Goal: Task Accomplishment & Management: Manage account settings

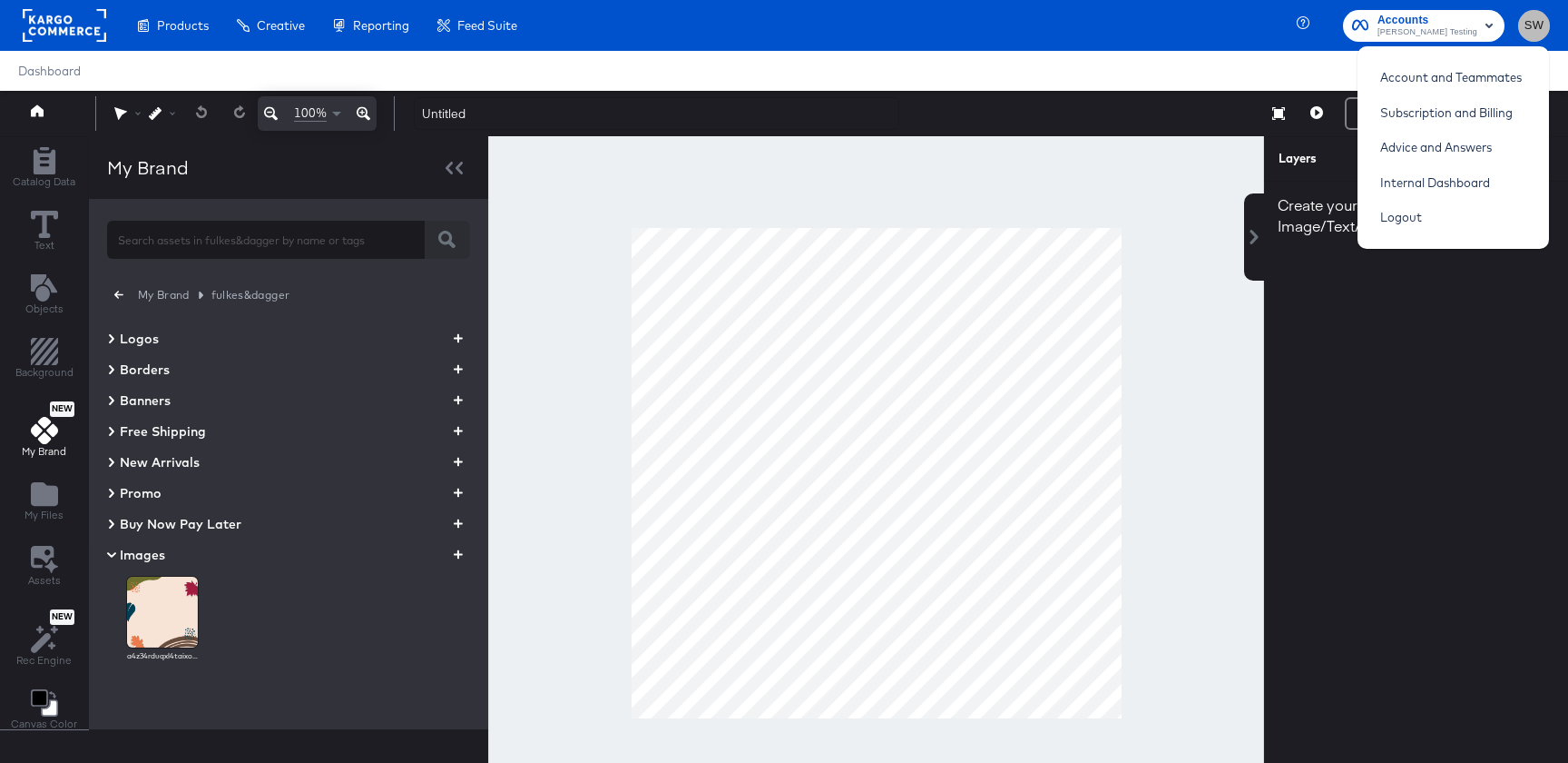
click at [1532, 29] on span "SW" at bounding box center [1533, 25] width 17 height 21
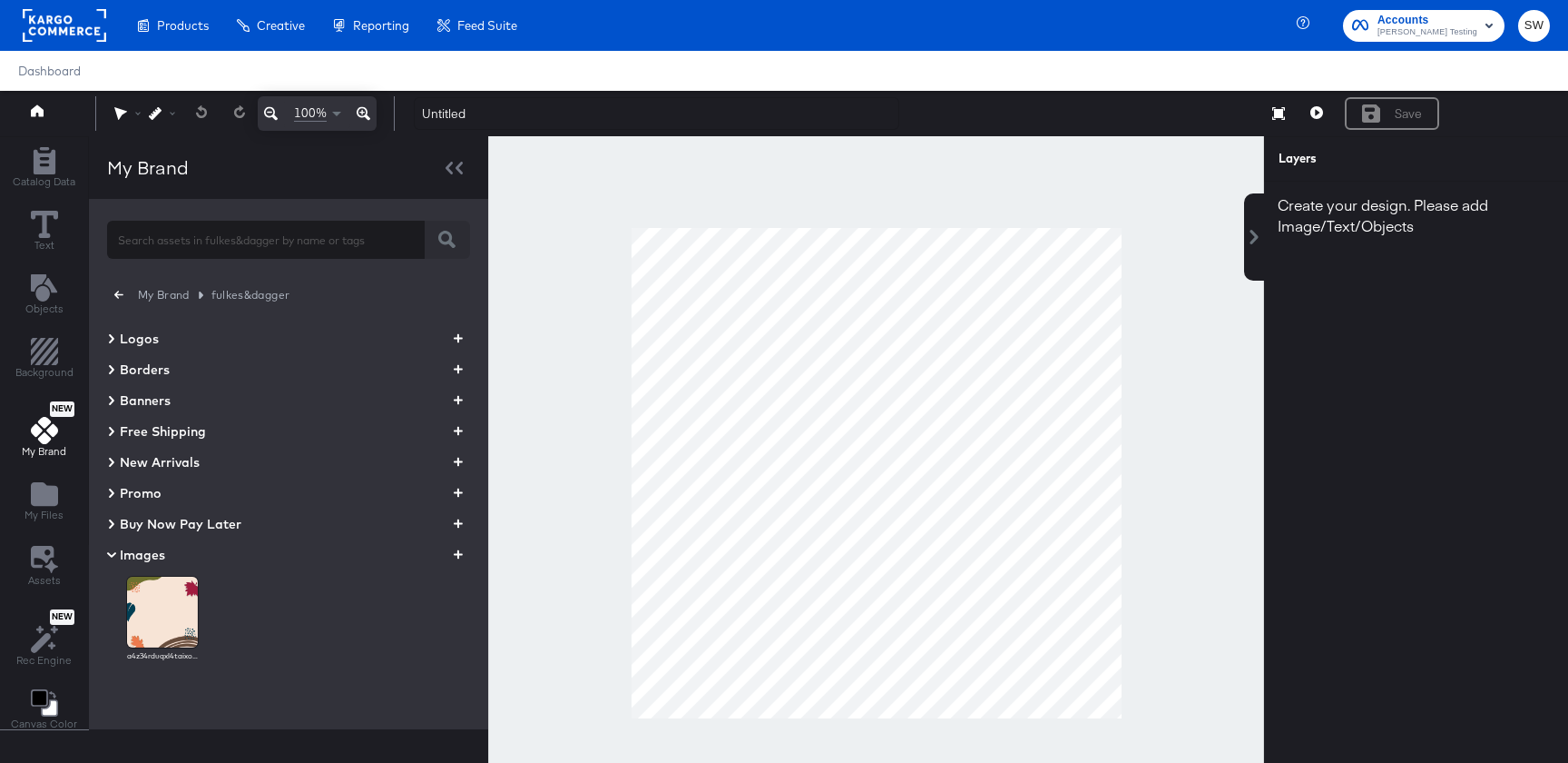
click at [1509, 29] on div "Accounts Colin Clarke Testing" at bounding box center [1428, 26] width 171 height 32
click at [1525, 22] on span "SW" at bounding box center [1533, 25] width 17 height 21
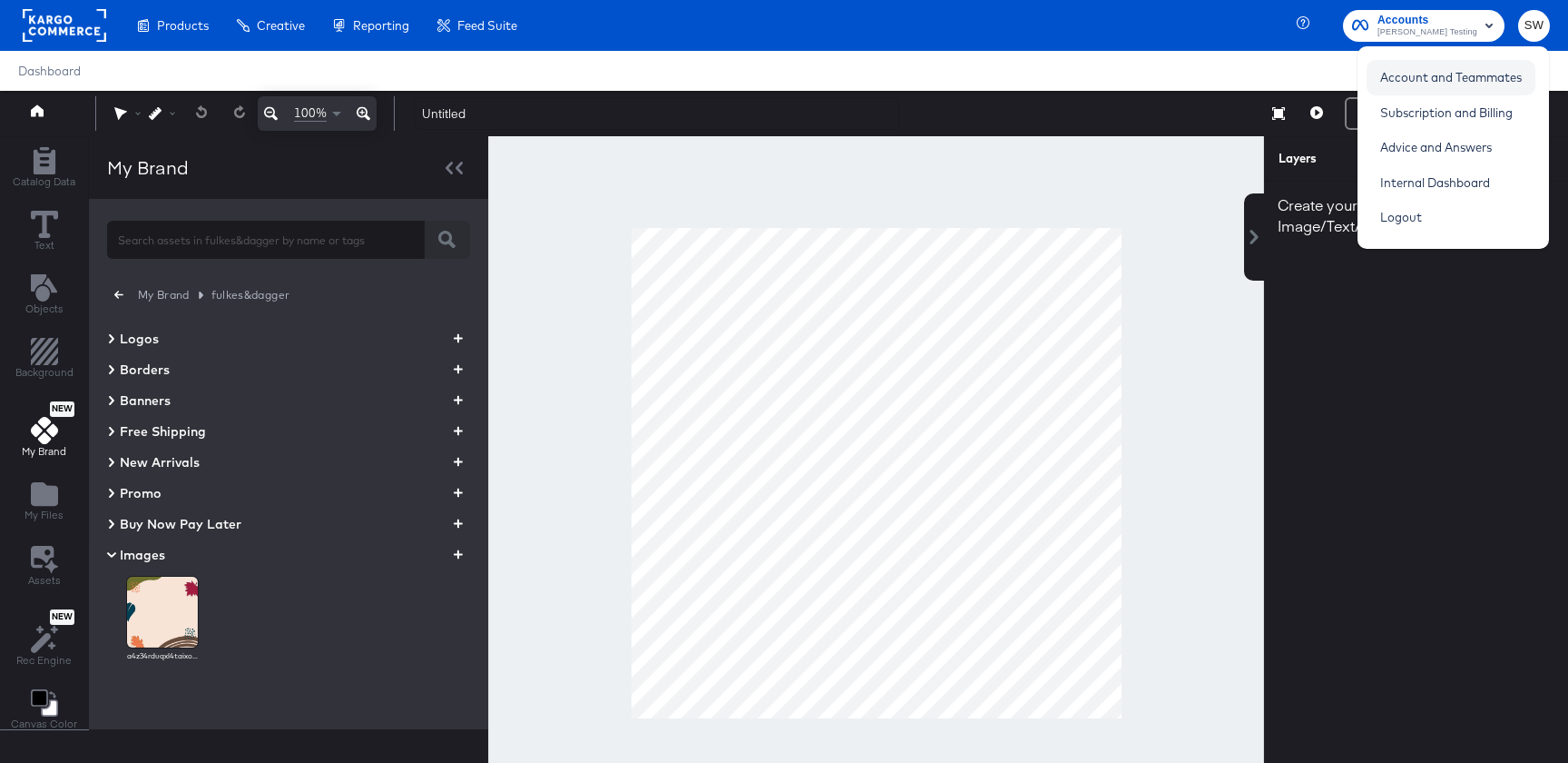
click at [1488, 82] on link "Account and Teammates" at bounding box center [1450, 77] width 169 height 33
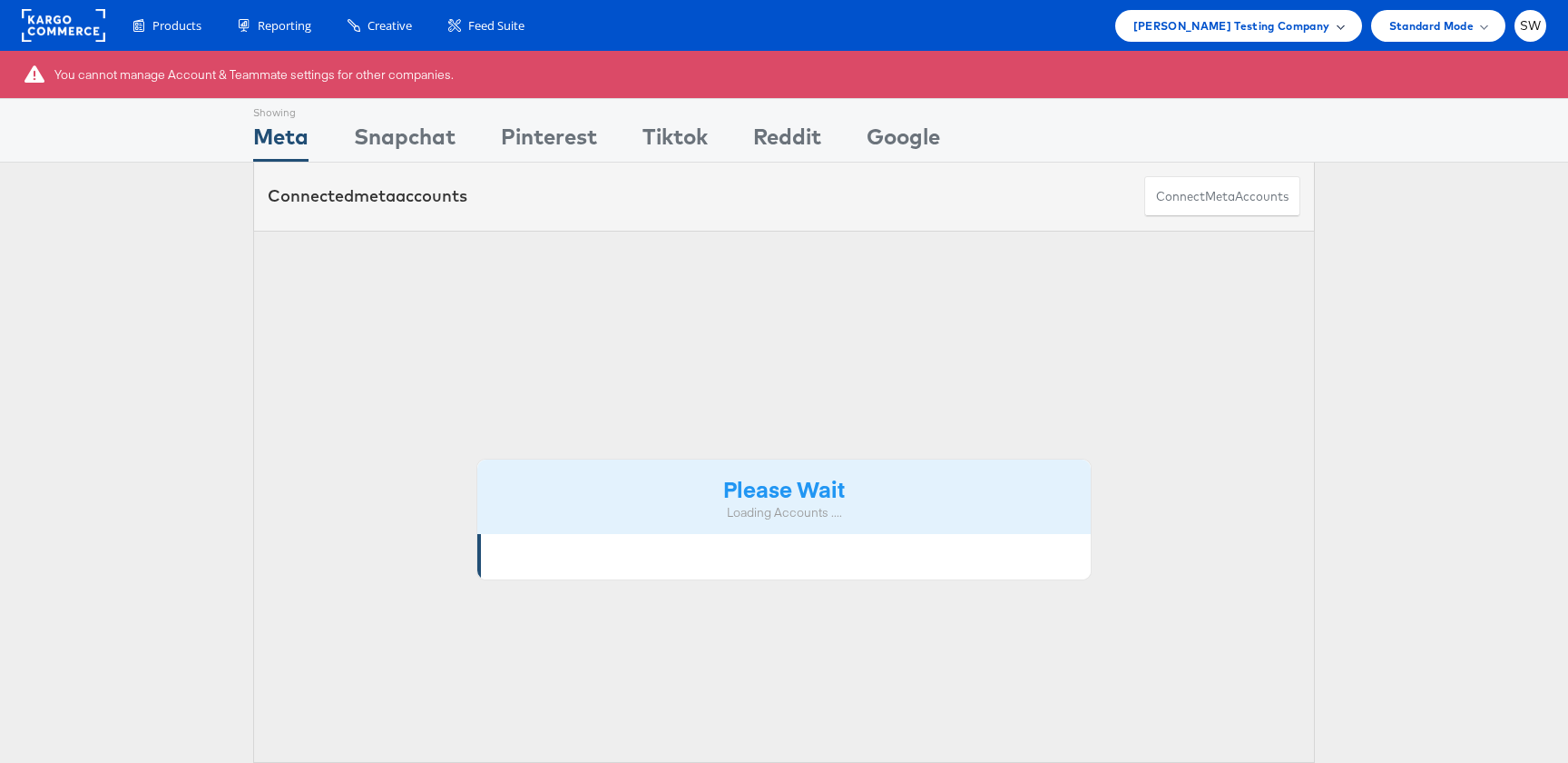
click at [1317, 35] on div "Colin Clarke Testing Company" at bounding box center [1238, 26] width 247 height 32
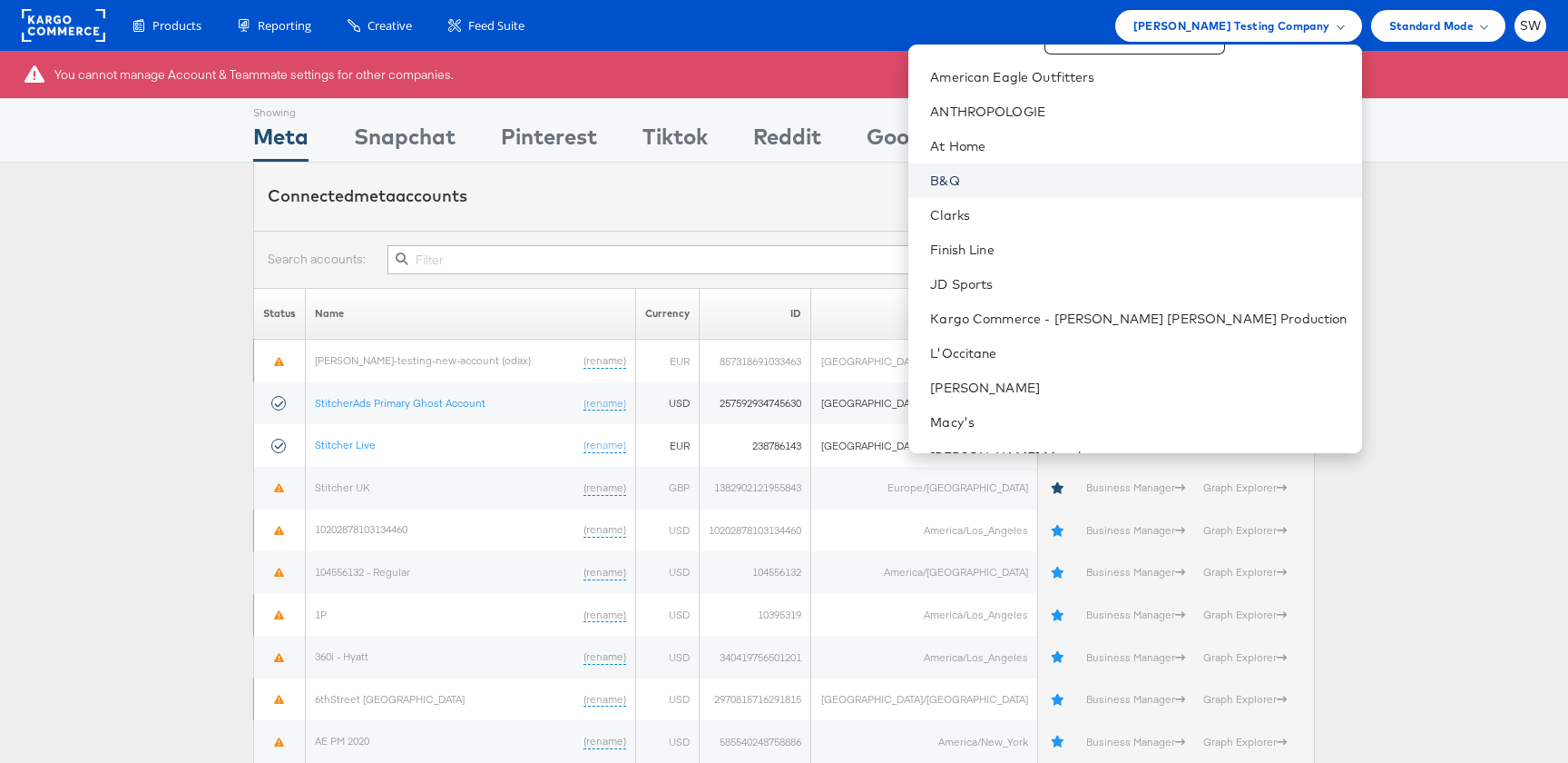
scroll to position [61, 0]
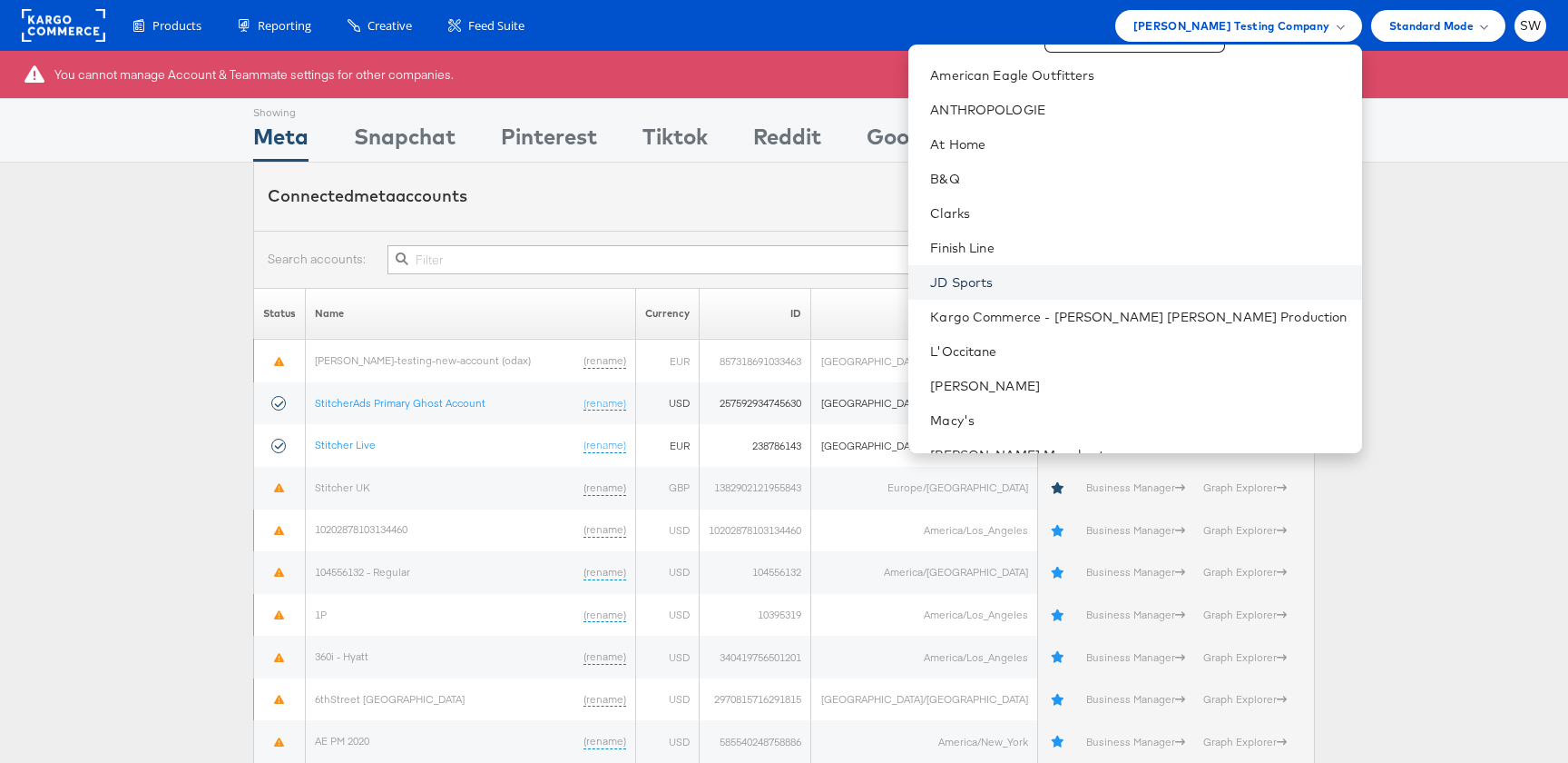
click at [1226, 278] on link "JD Sports" at bounding box center [1138, 283] width 416 height 18
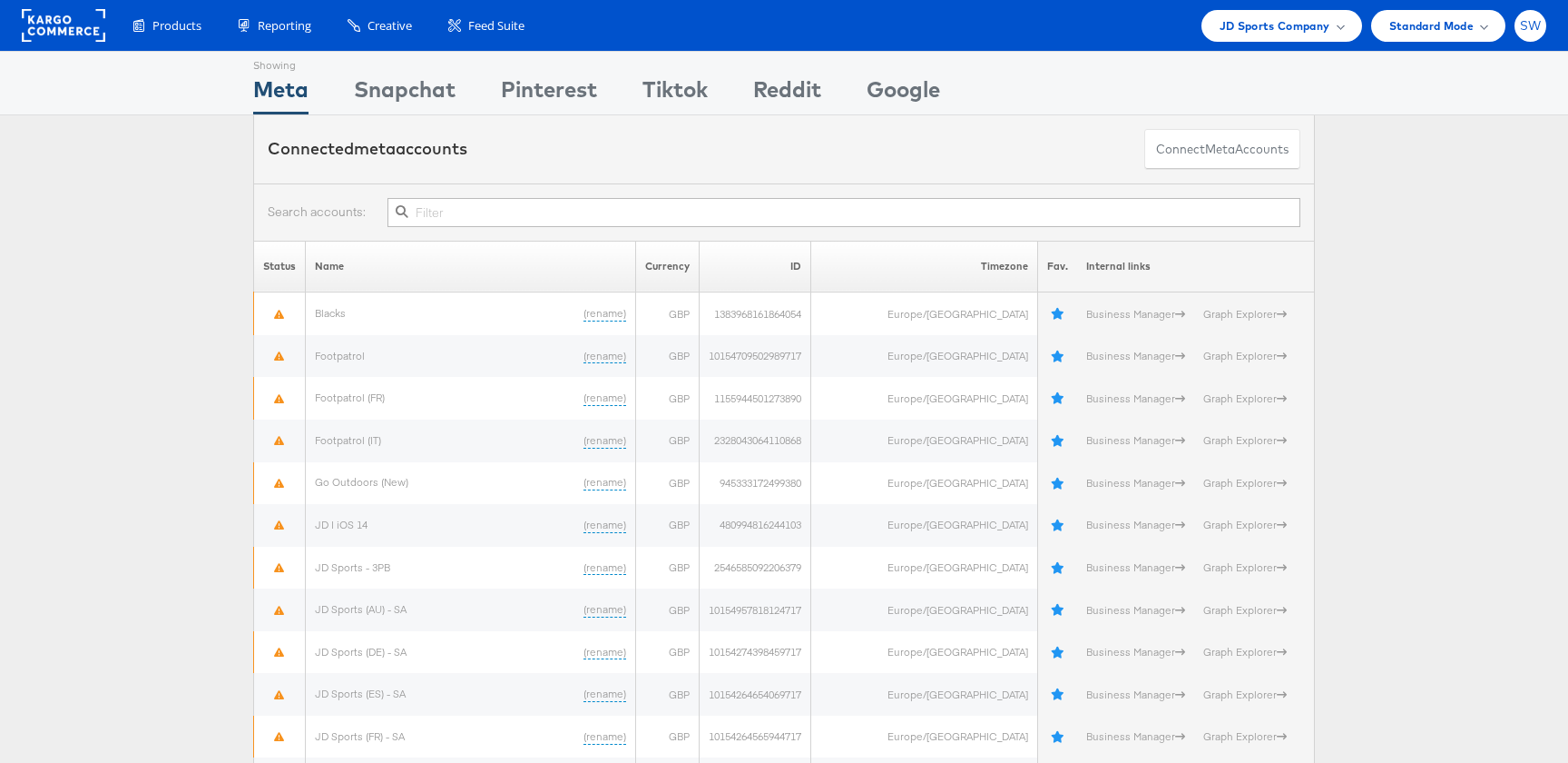
click at [1541, 30] on span "SW" at bounding box center [1531, 26] width 22 height 12
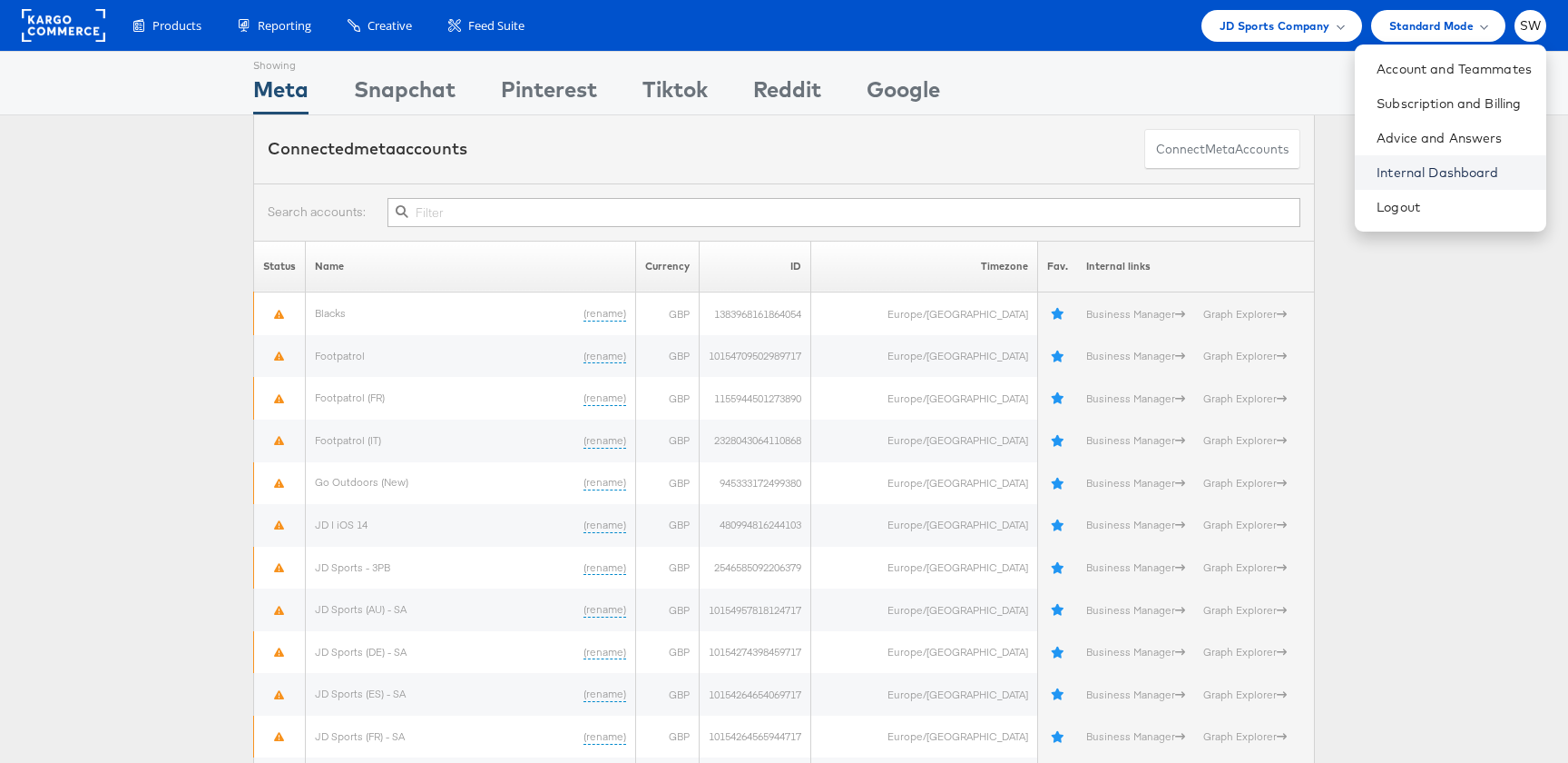
click at [1451, 175] on link "Internal Dashboard" at bounding box center [1453, 173] width 155 height 18
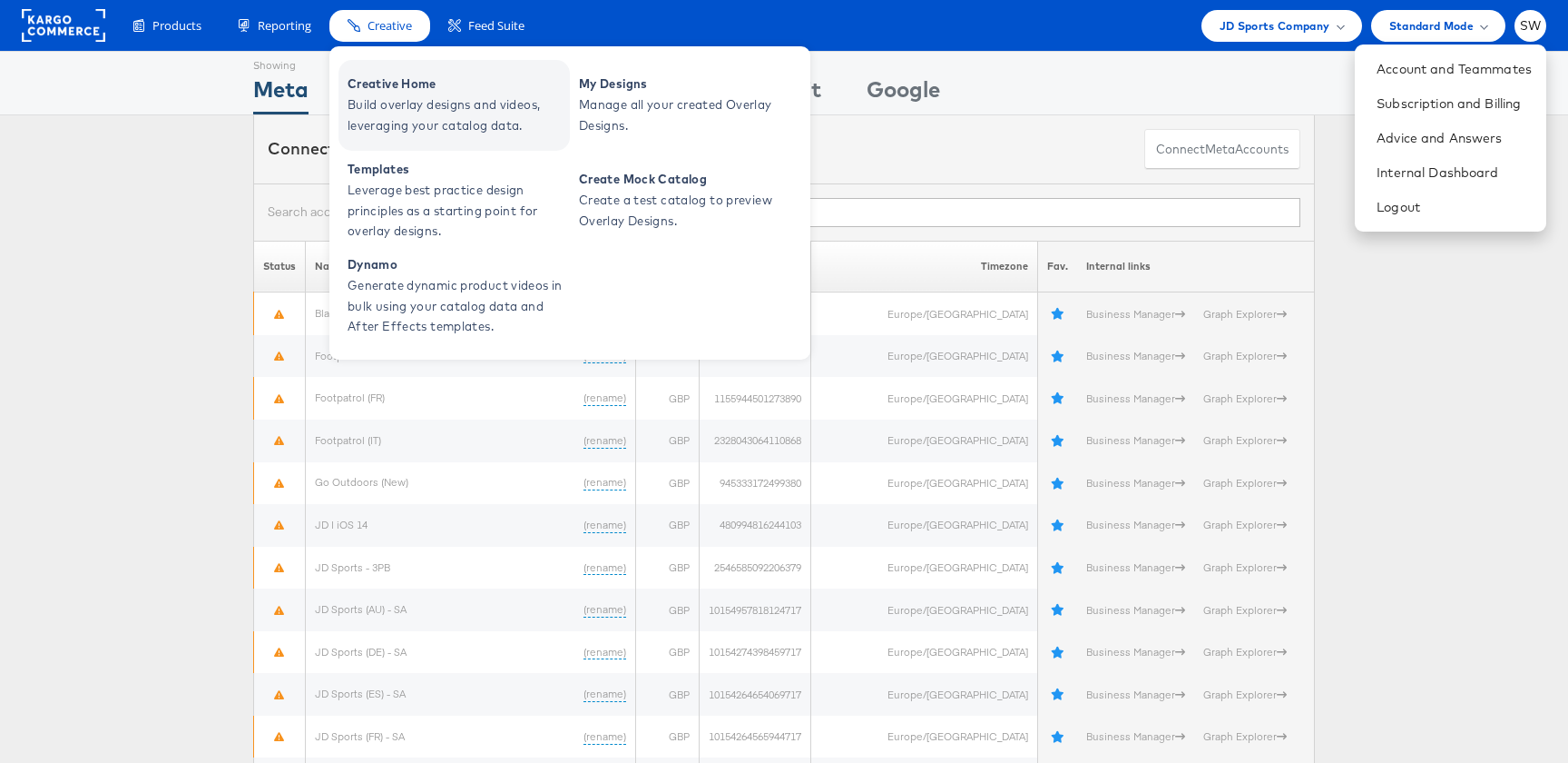
click at [367, 121] on span "Build overlay designs and videos, leveraging your catalog data." at bounding box center [456, 116] width 218 height 42
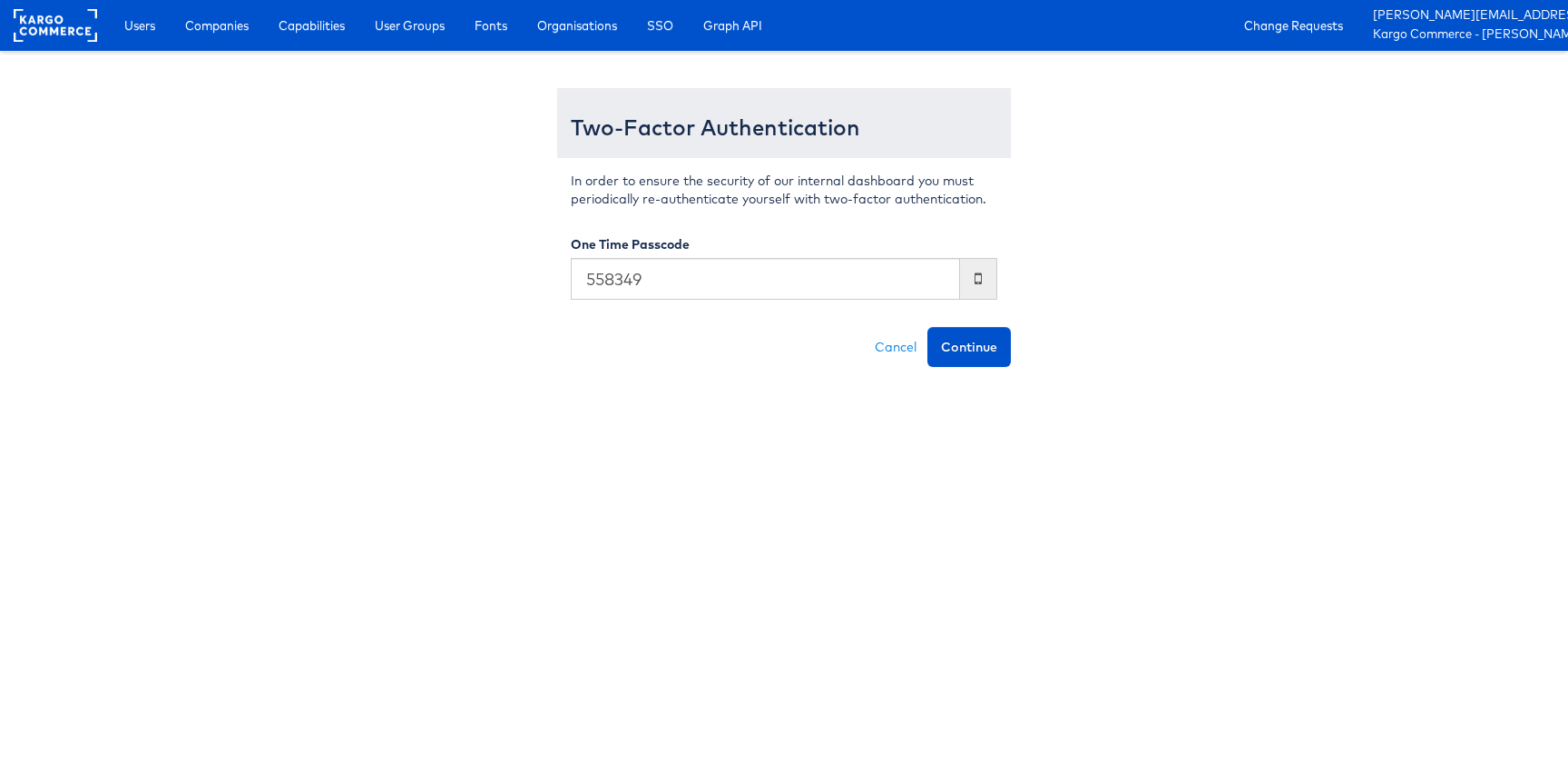
type input "558349"
click at [927, 327] on button "Continue" at bounding box center [969, 347] width 84 height 40
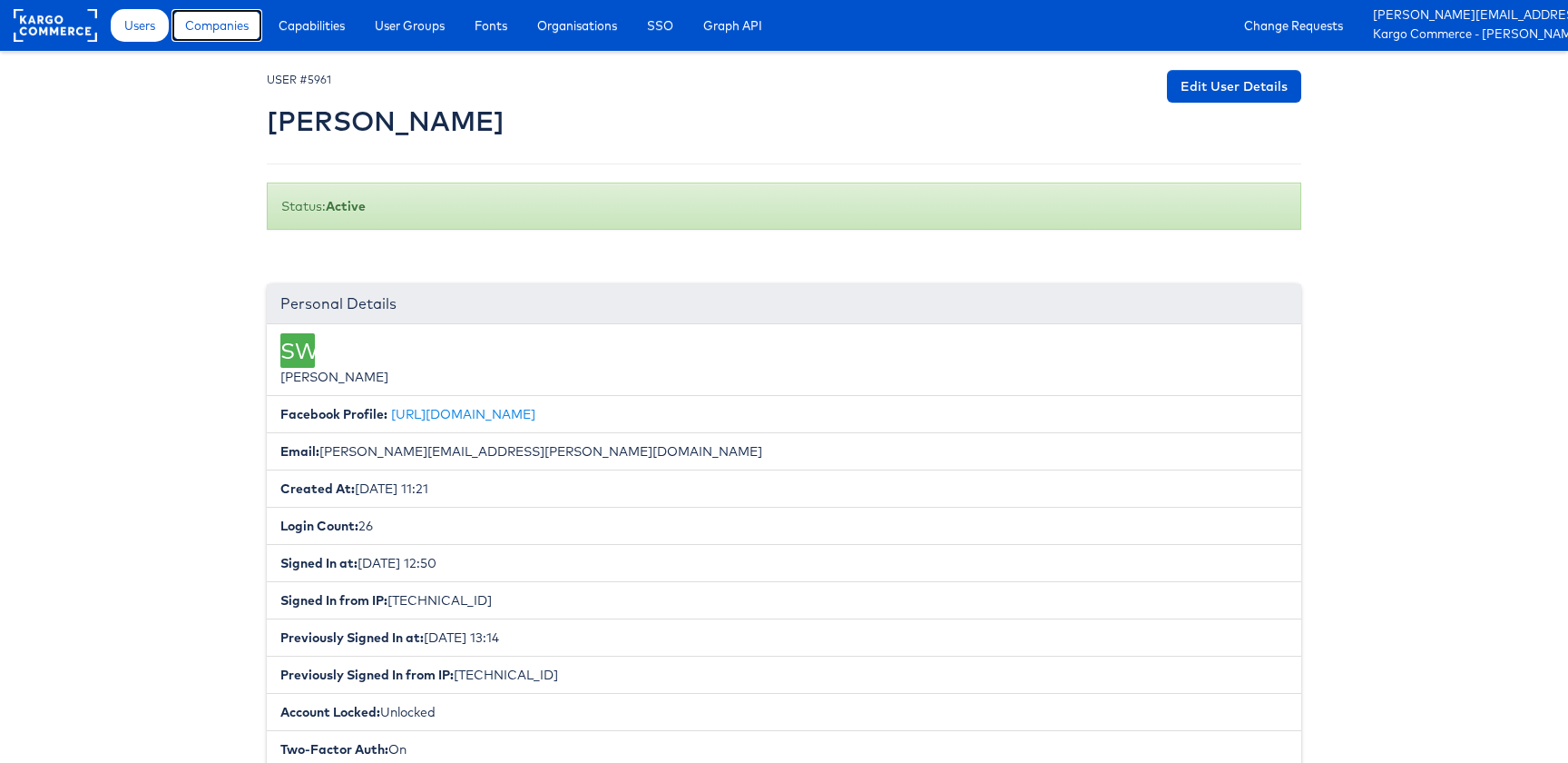
click at [196, 32] on span "Companies" at bounding box center [217, 25] width 64 height 18
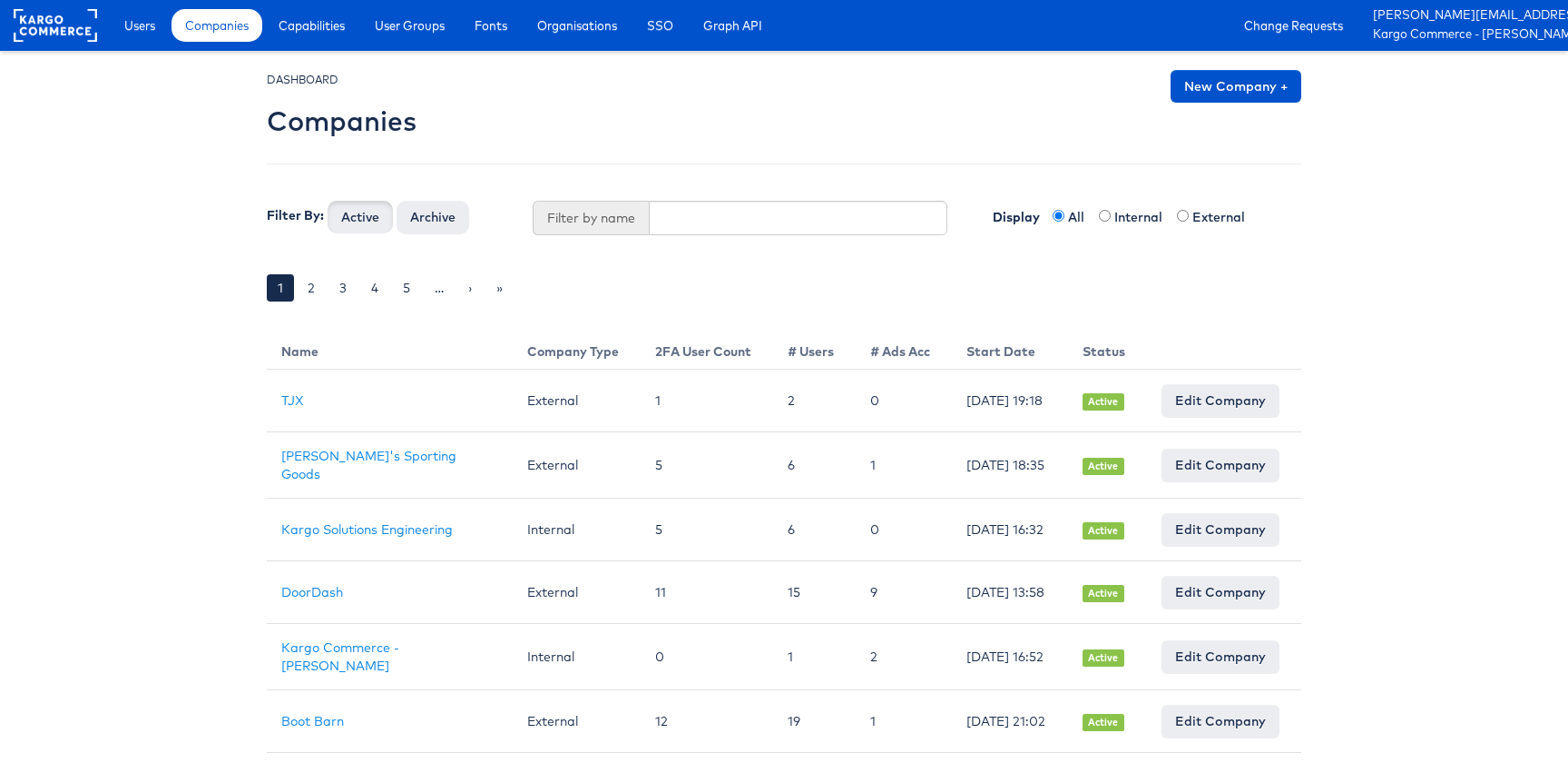
click at [635, 215] on span "Filter by name" at bounding box center [591, 218] width 116 height 35
click at [680, 215] on input "text" at bounding box center [798, 218] width 299 height 35
type input "jd sports"
click at [327, 201] on button "Active" at bounding box center [359, 217] width 65 height 33
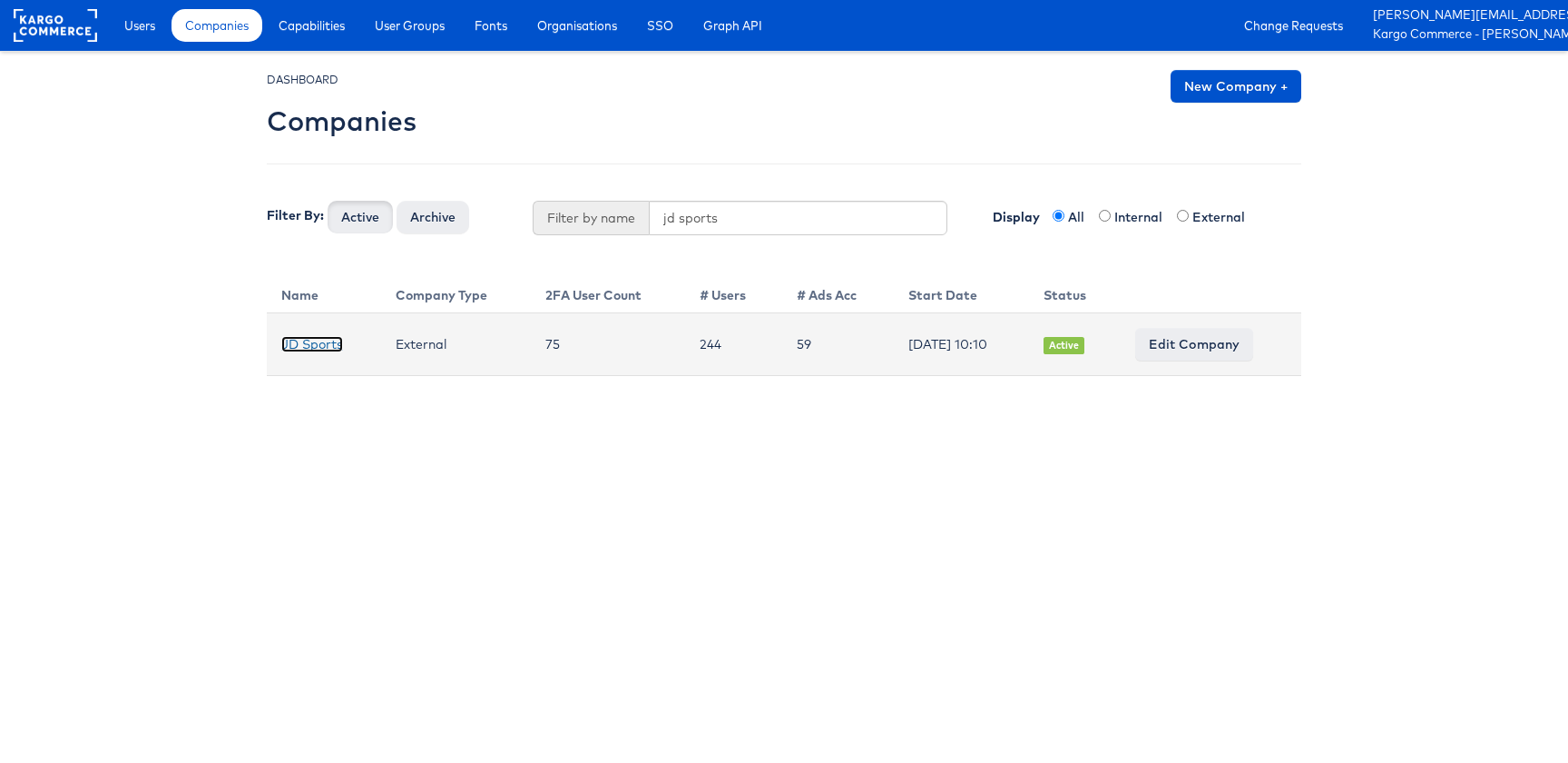
click at [315, 351] on link "JD Sports" at bounding box center [312, 344] width 62 height 16
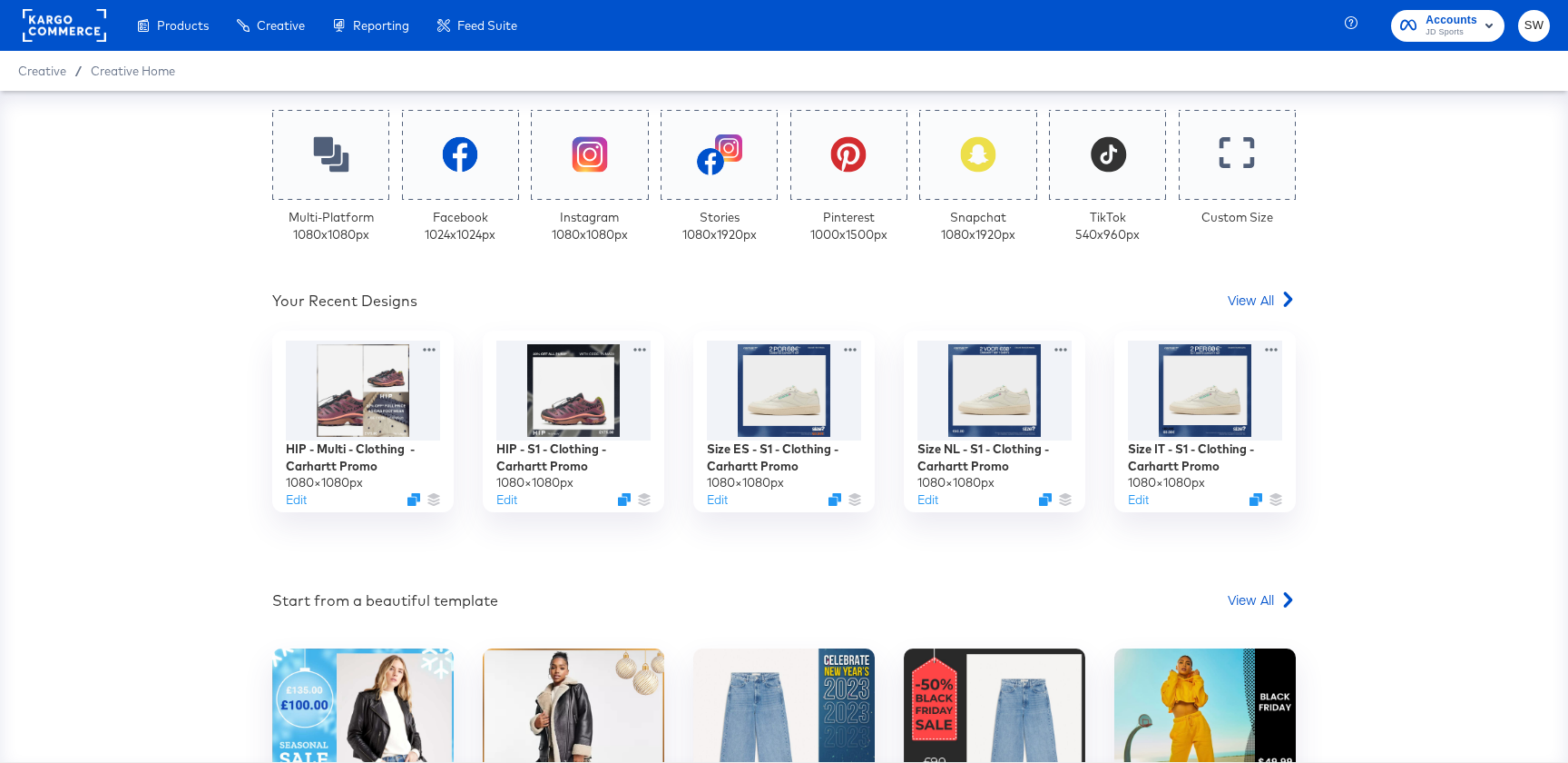
scroll to position [415, 0]
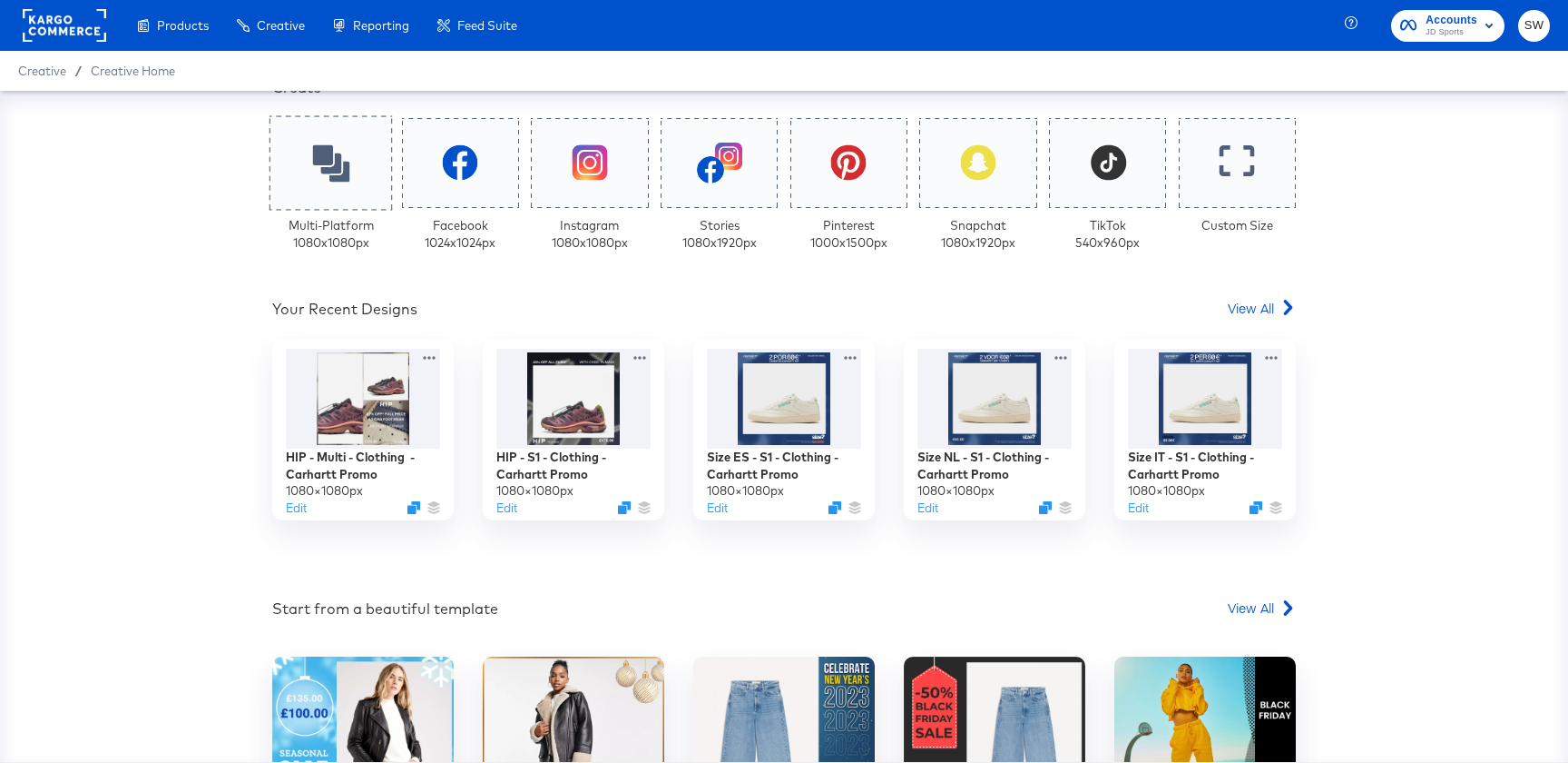
click at [345, 163] on icon at bounding box center [330, 163] width 37 height 37
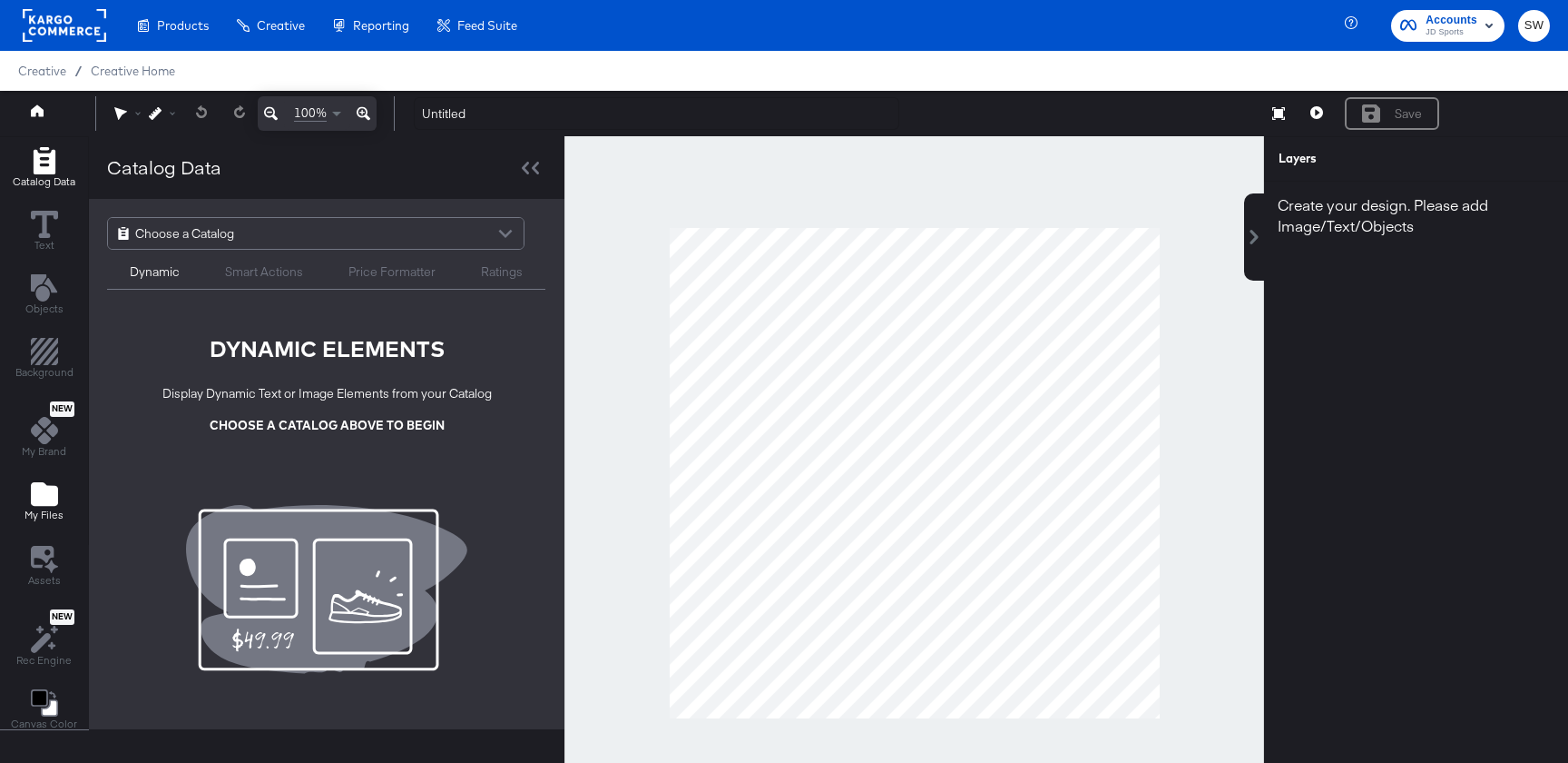
click at [26, 504] on div "My Files" at bounding box center [44, 501] width 39 height 42
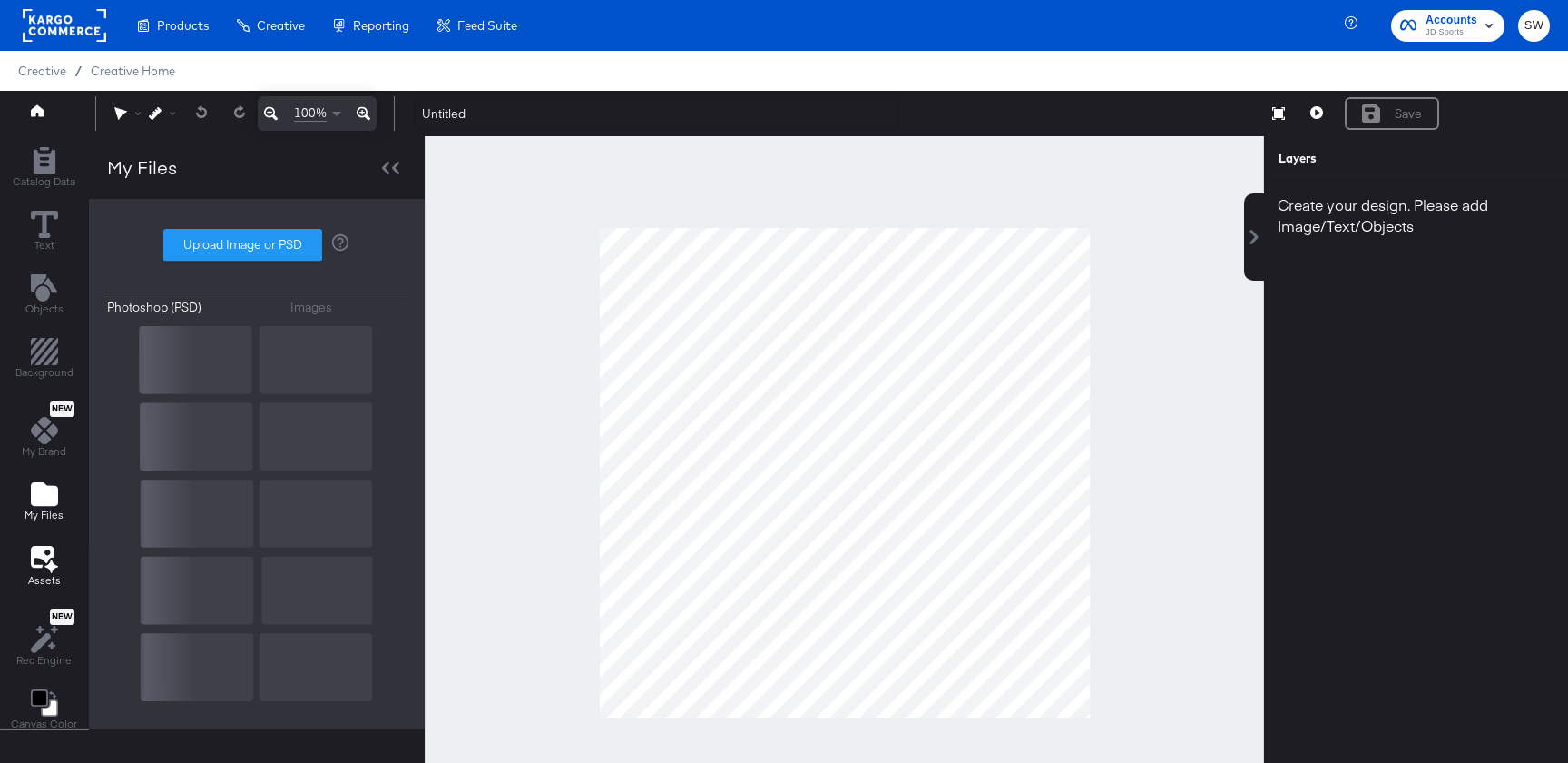
click at [34, 565] on icon at bounding box center [42, 556] width 23 height 22
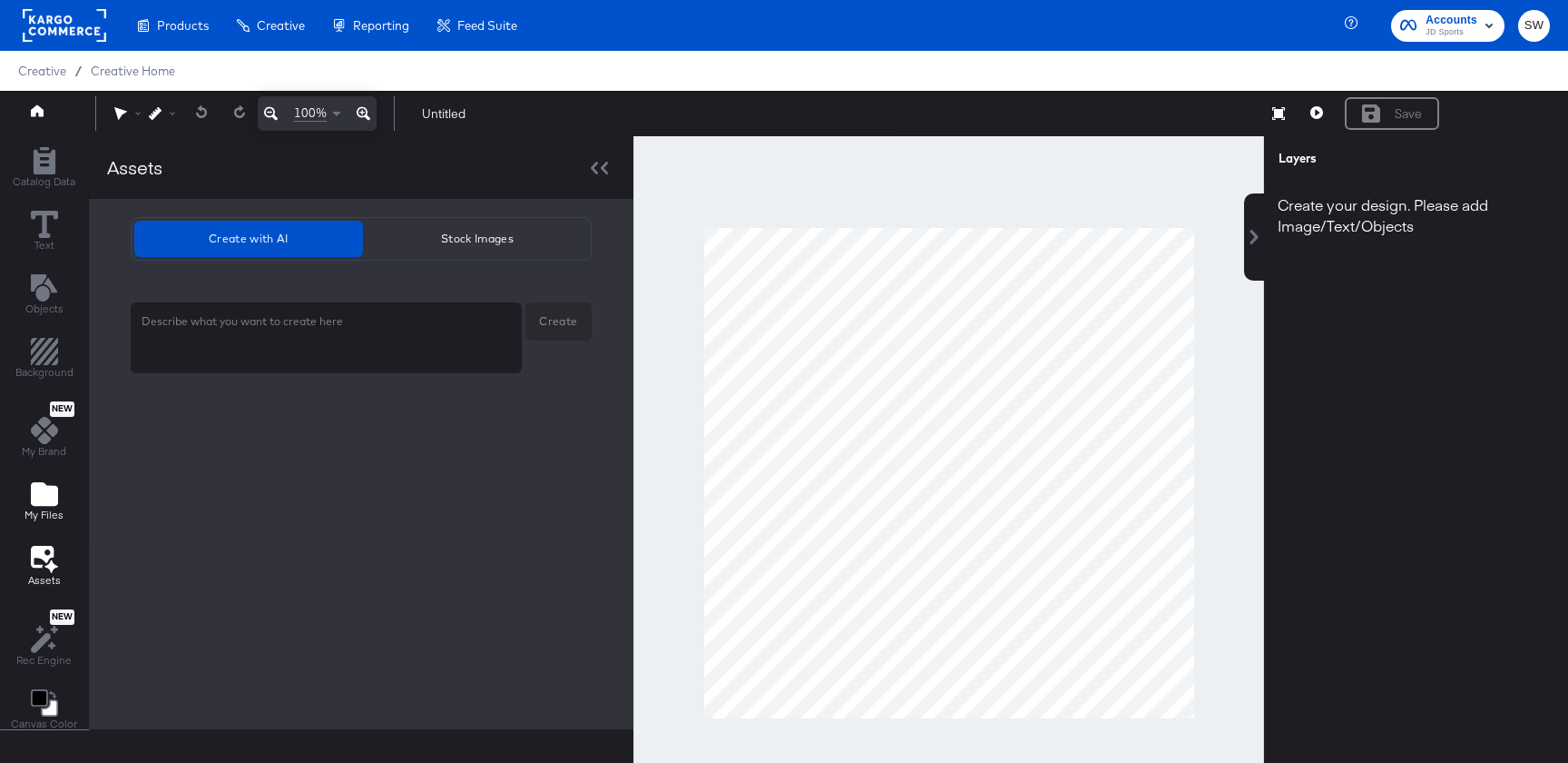
click at [37, 518] on span "My Files" at bounding box center [44, 514] width 39 height 15
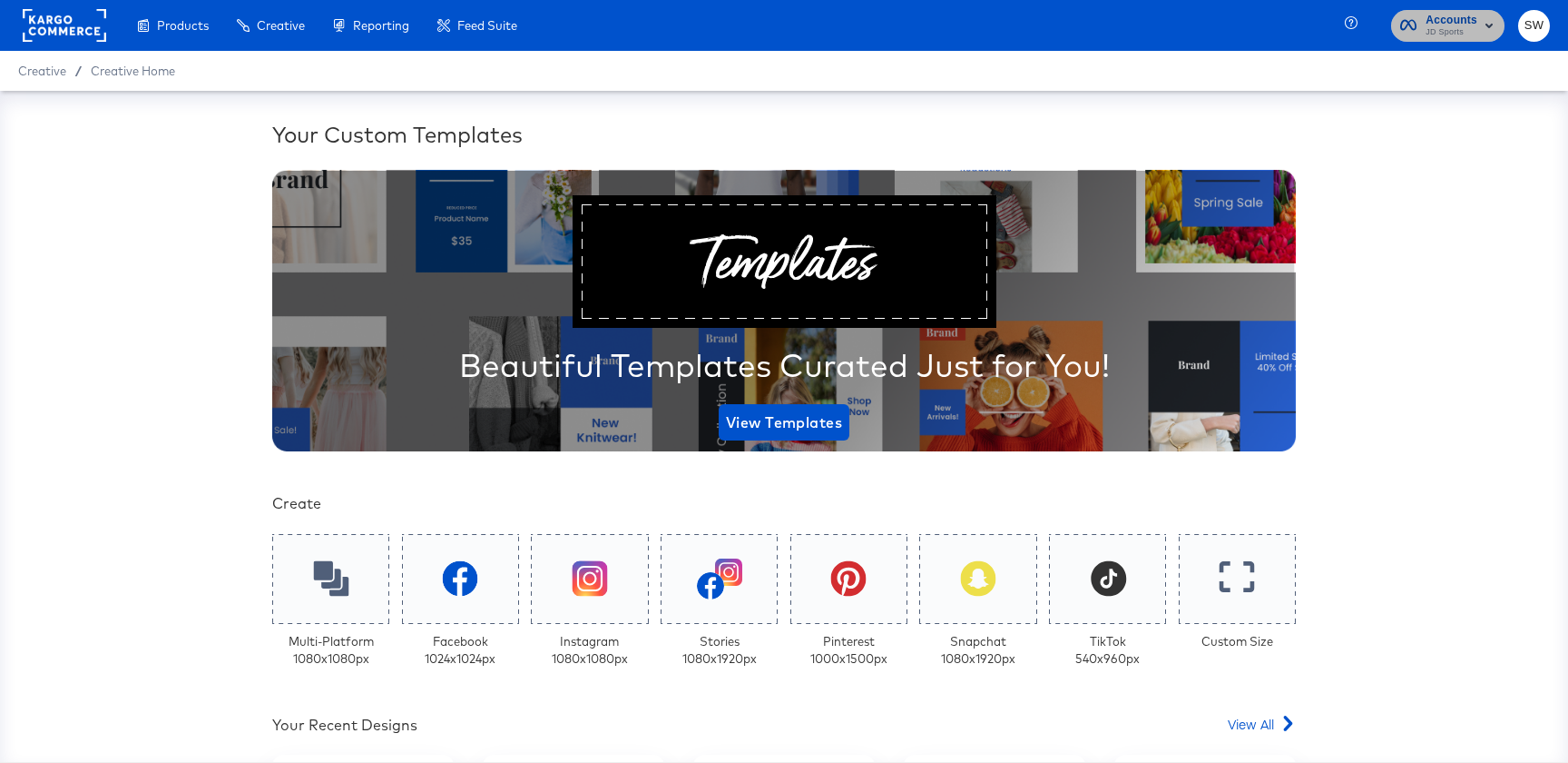
click at [1461, 17] on span "Accounts" at bounding box center [1451, 20] width 52 height 19
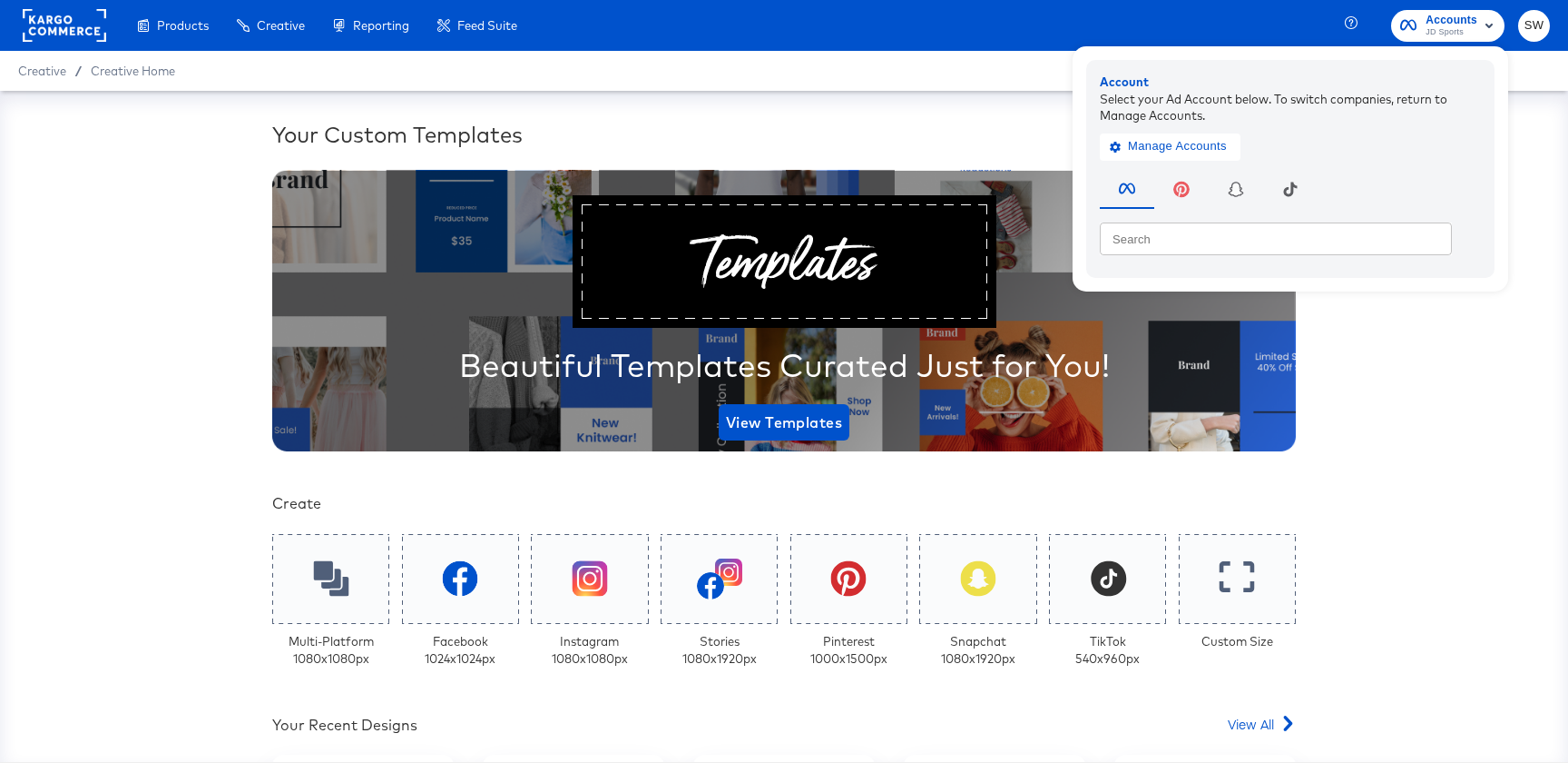
click at [1525, 34] on span "SW" at bounding box center [1533, 25] width 17 height 21
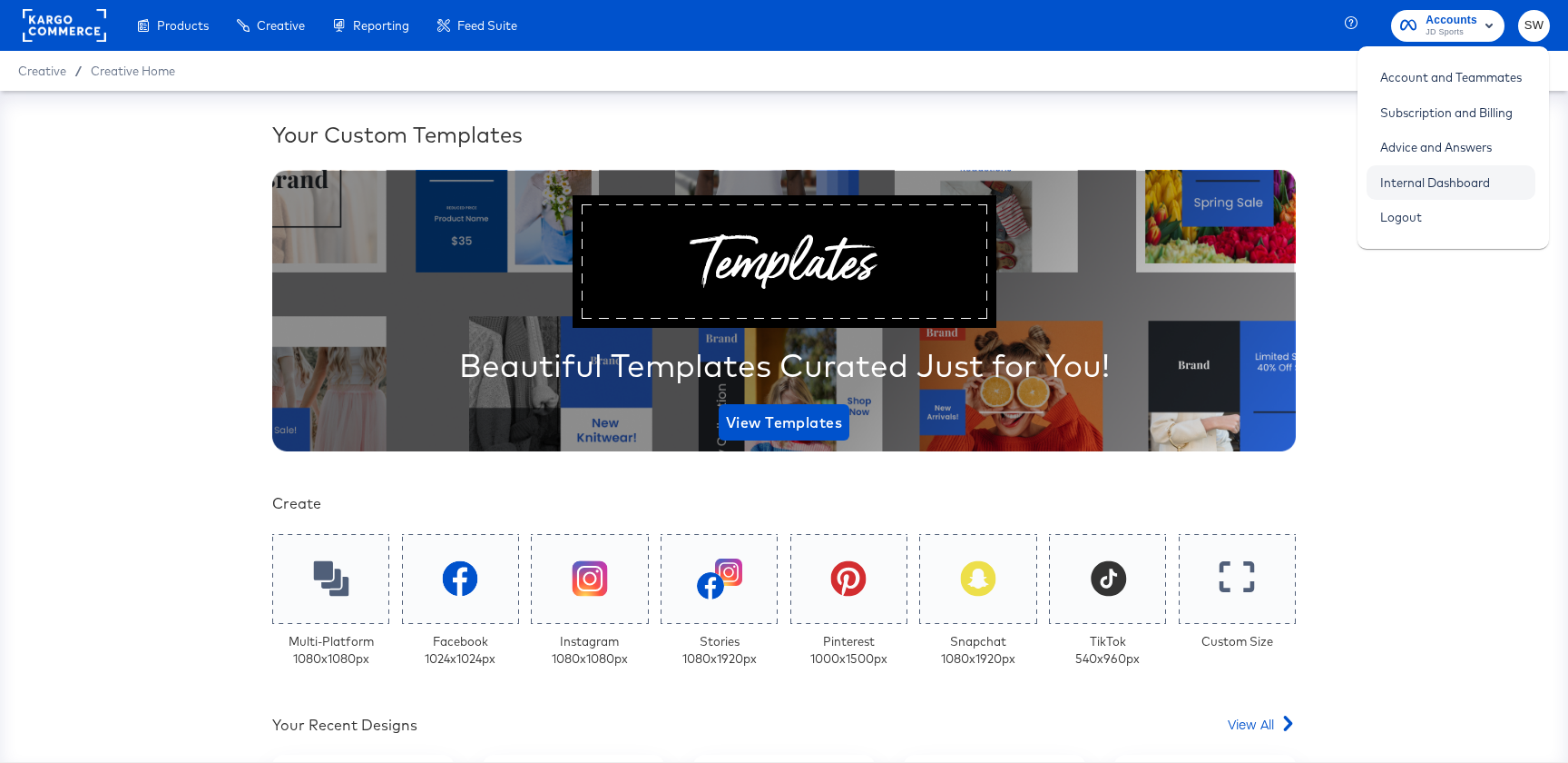
click at [1462, 187] on link "Internal Dashboard" at bounding box center [1434, 182] width 137 height 33
click at [1506, 71] on link "Account and Teammates" at bounding box center [1450, 77] width 169 height 33
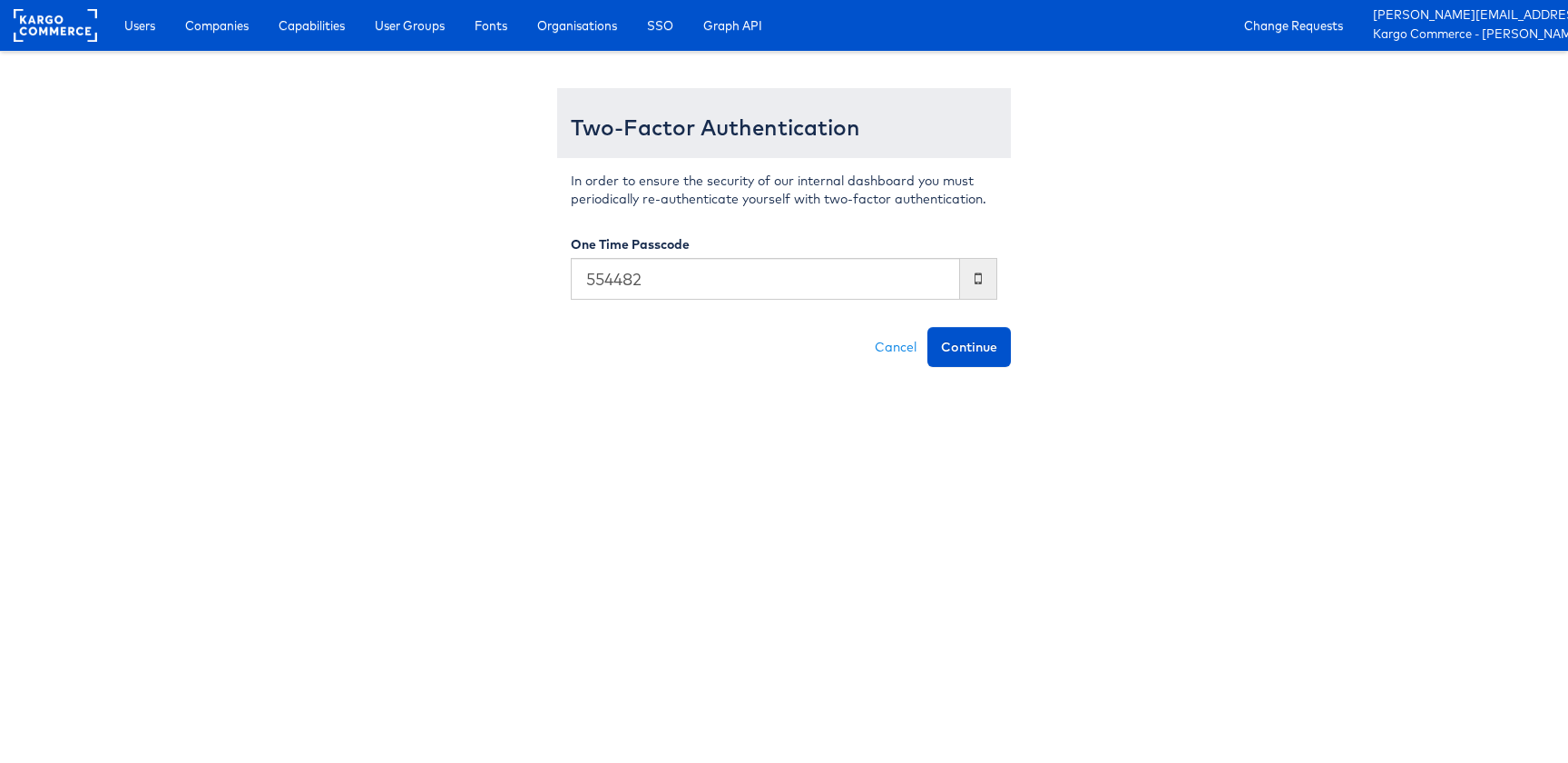
type input "554482"
click at [927, 327] on button "Continue" at bounding box center [969, 347] width 84 height 40
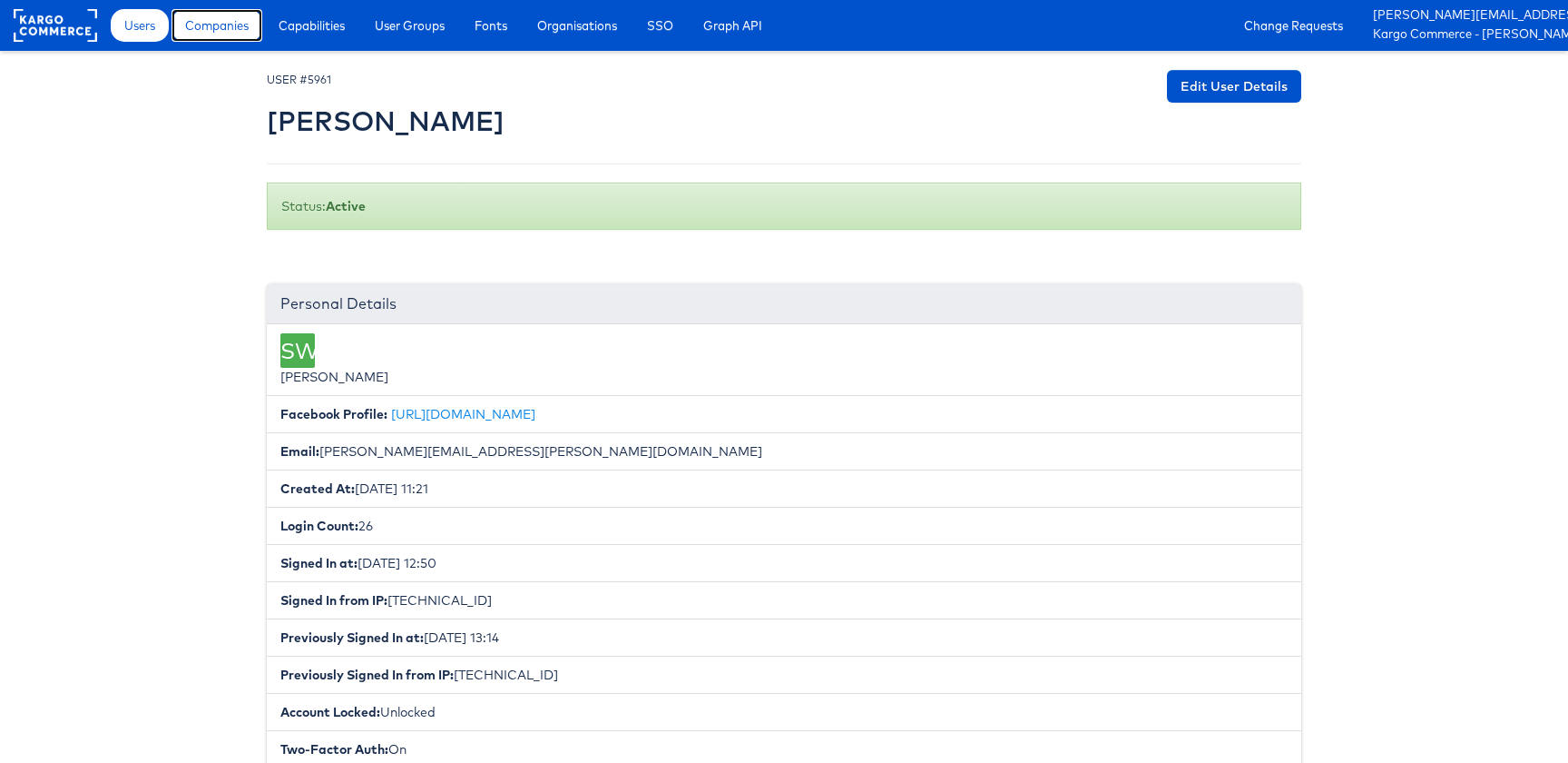
click at [238, 25] on span "Companies" at bounding box center [217, 25] width 64 height 18
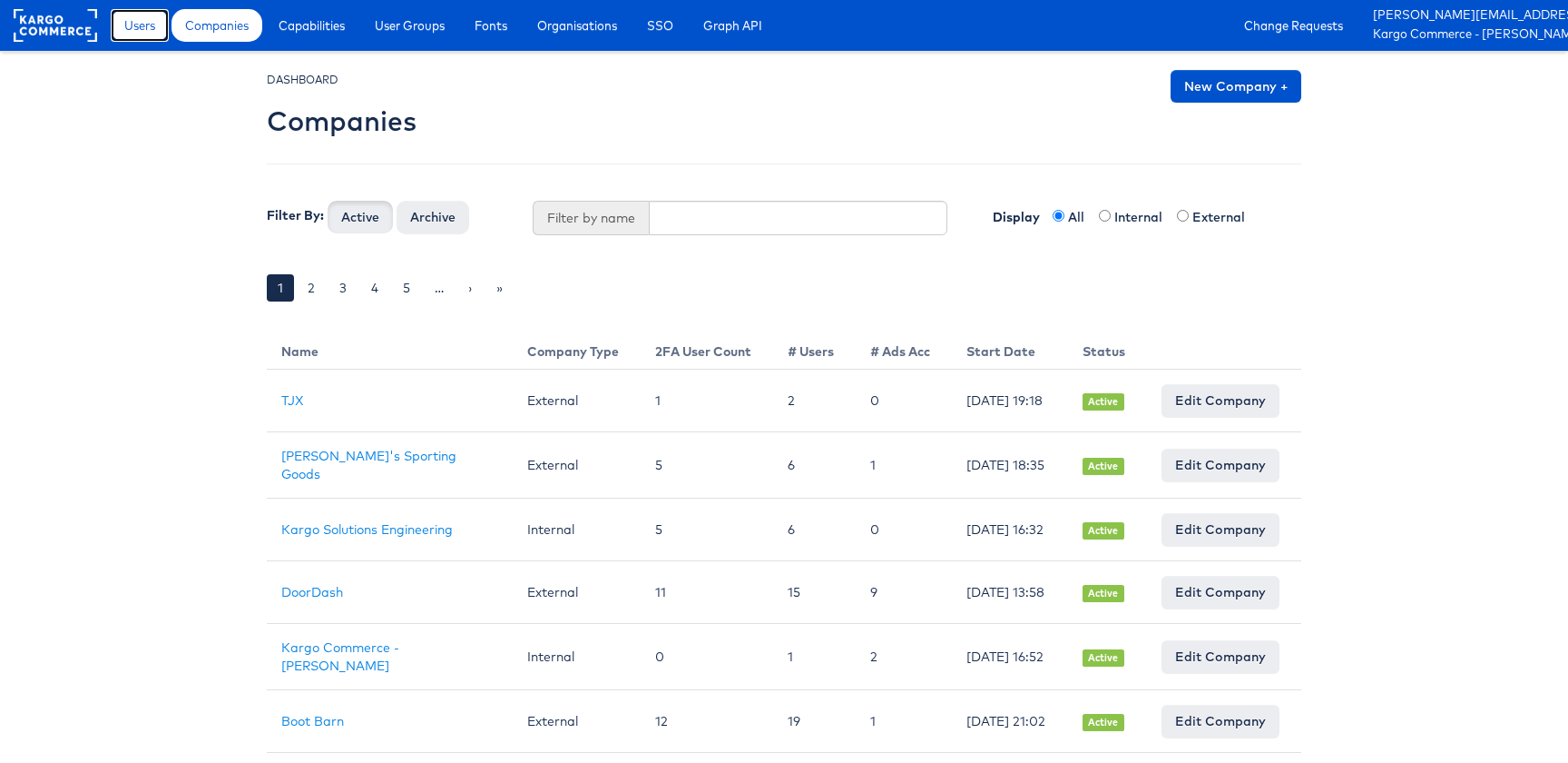
click at [160, 31] on link "Users" at bounding box center [140, 25] width 58 height 33
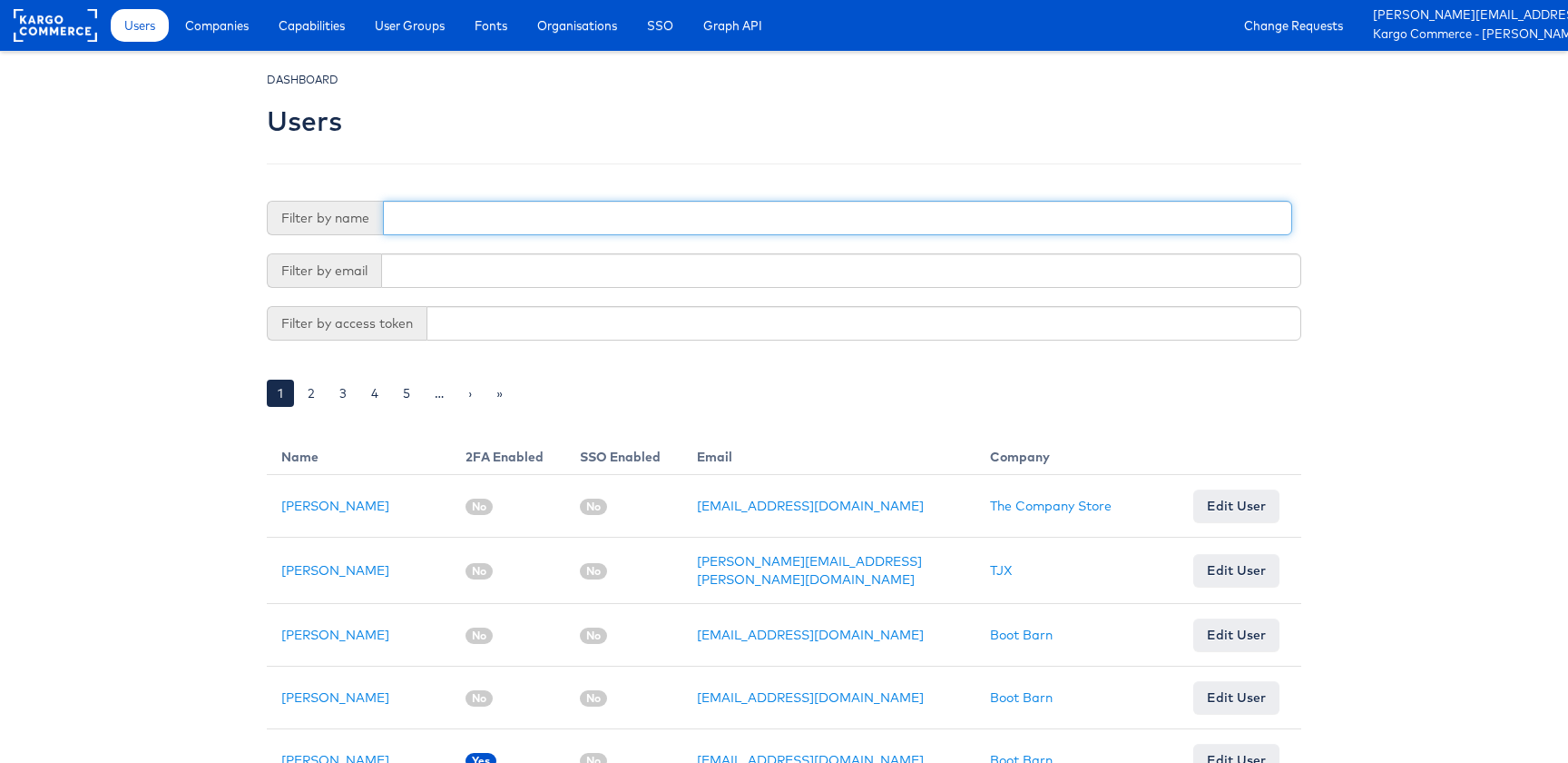
click at [657, 227] on input "text" at bounding box center [837, 218] width 909 height 35
type input "steph"
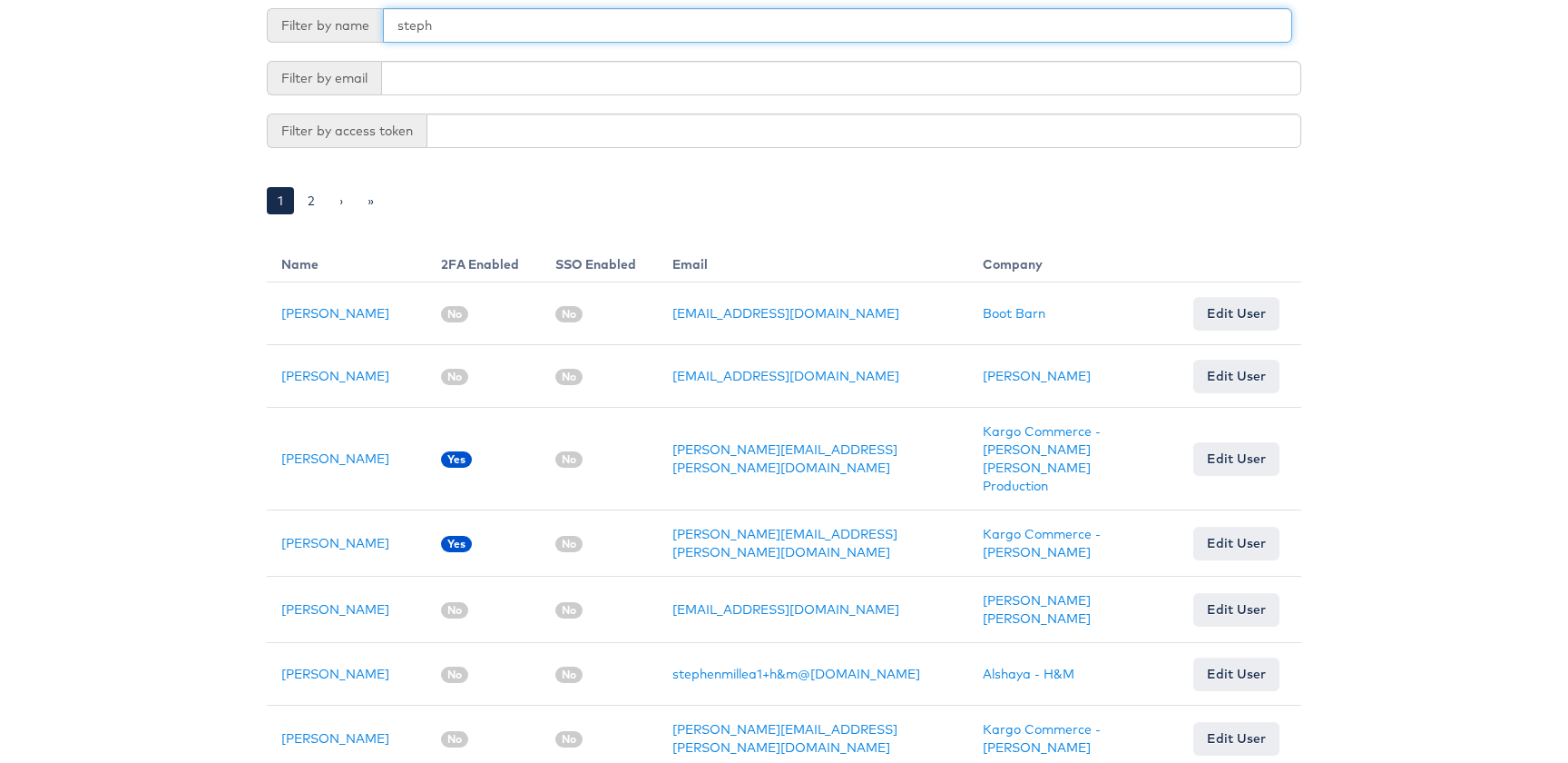
scroll to position [195, 0]
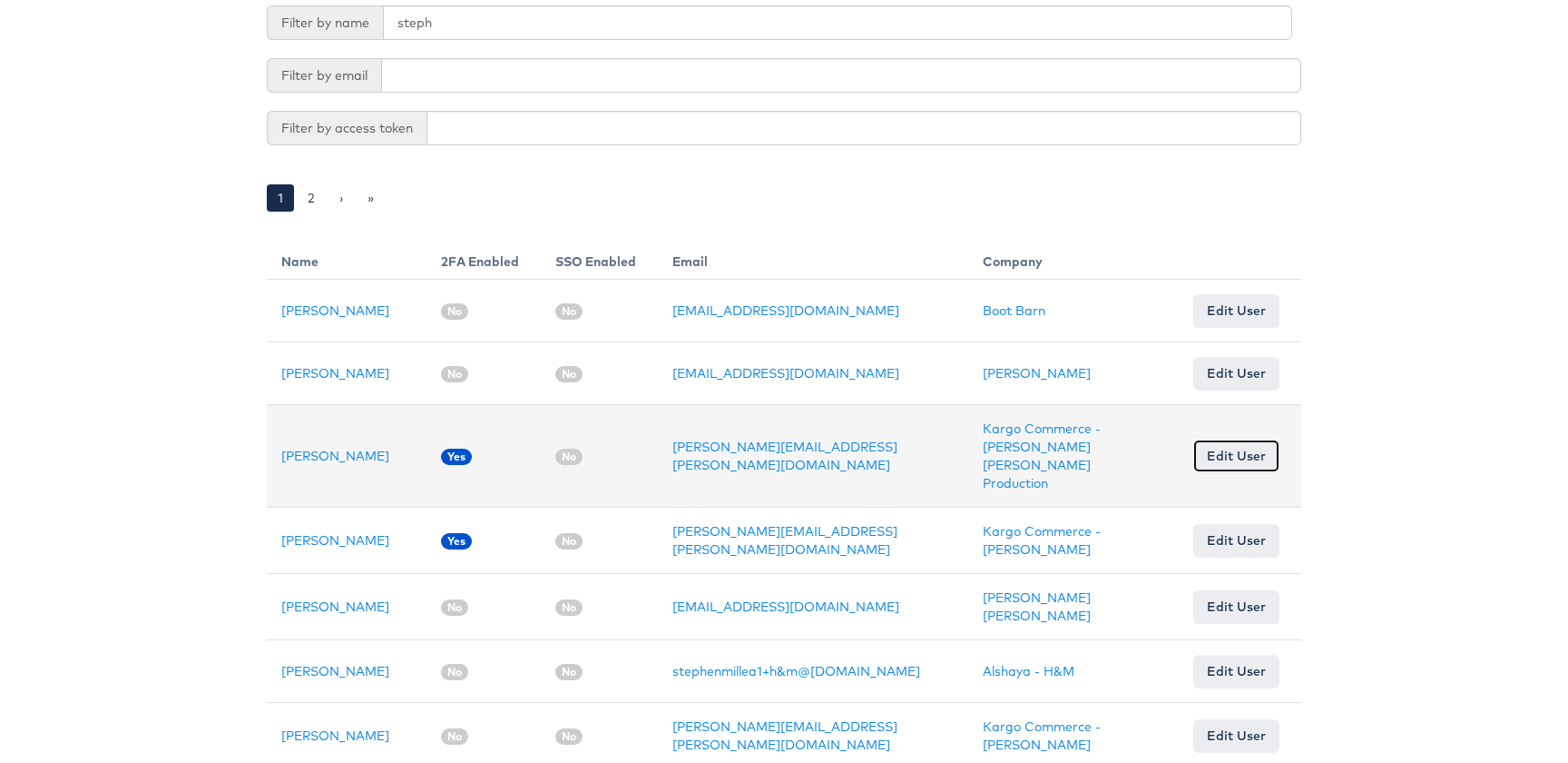
click at [1276, 439] on link "Edit User" at bounding box center [1237, 455] width 86 height 33
click at [318, 453] on link "Stephen Walsh" at bounding box center [335, 455] width 108 height 16
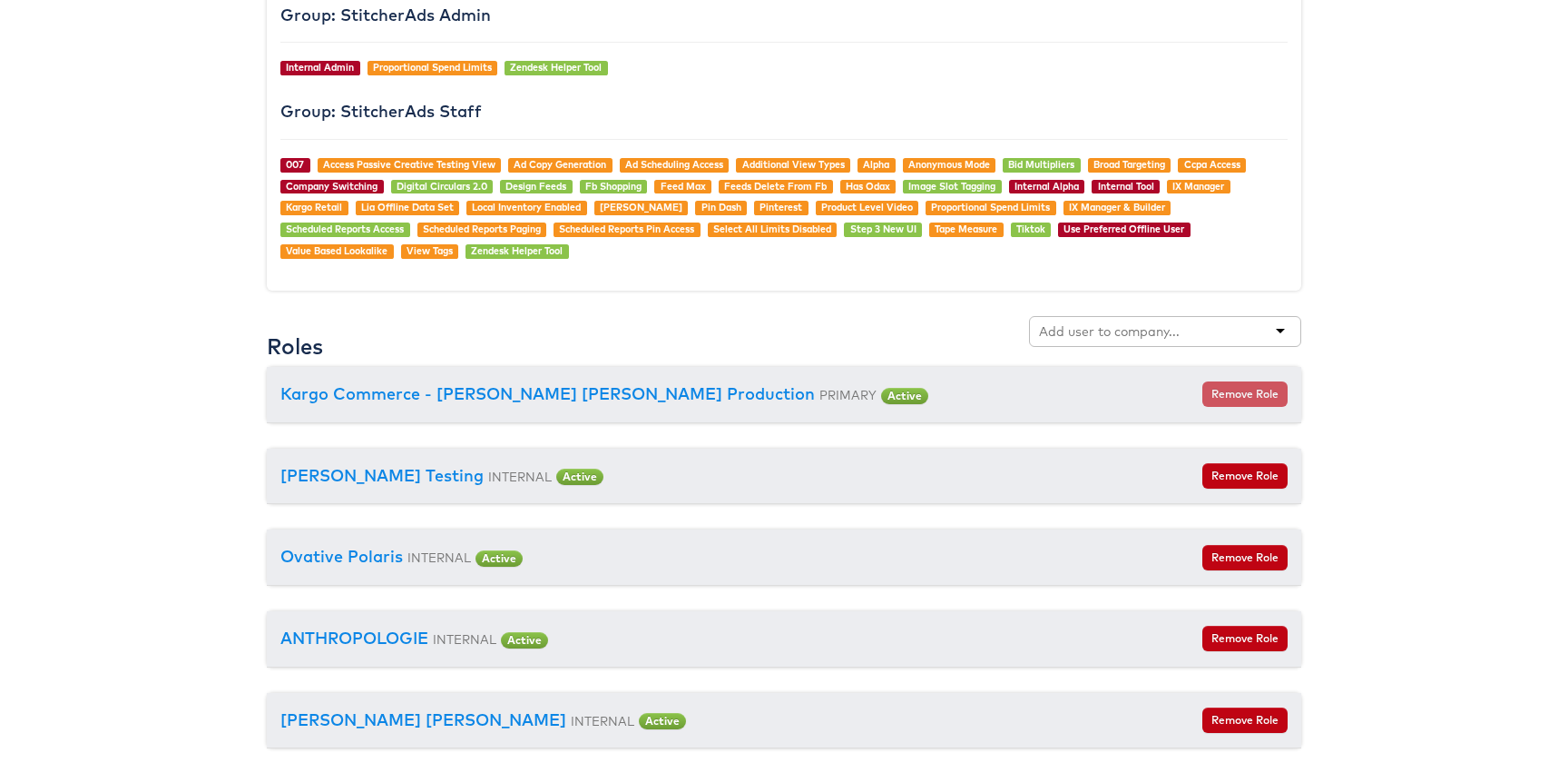
scroll to position [1790, 0]
click at [1115, 320] on div at bounding box center [1165, 332] width 272 height 31
paste input "3403"
type input "3403"
type input "home"
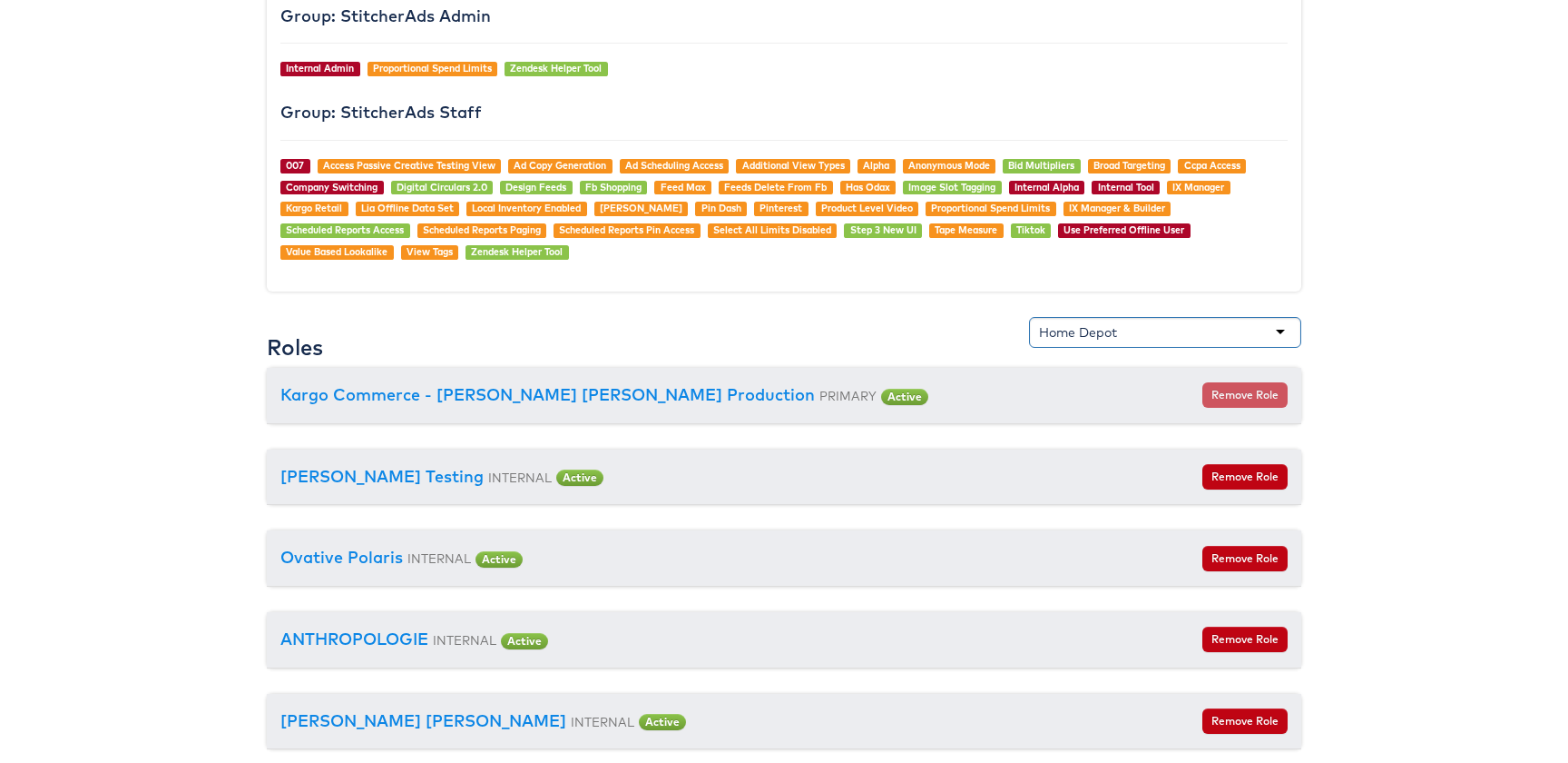
scroll to position [3254, 75]
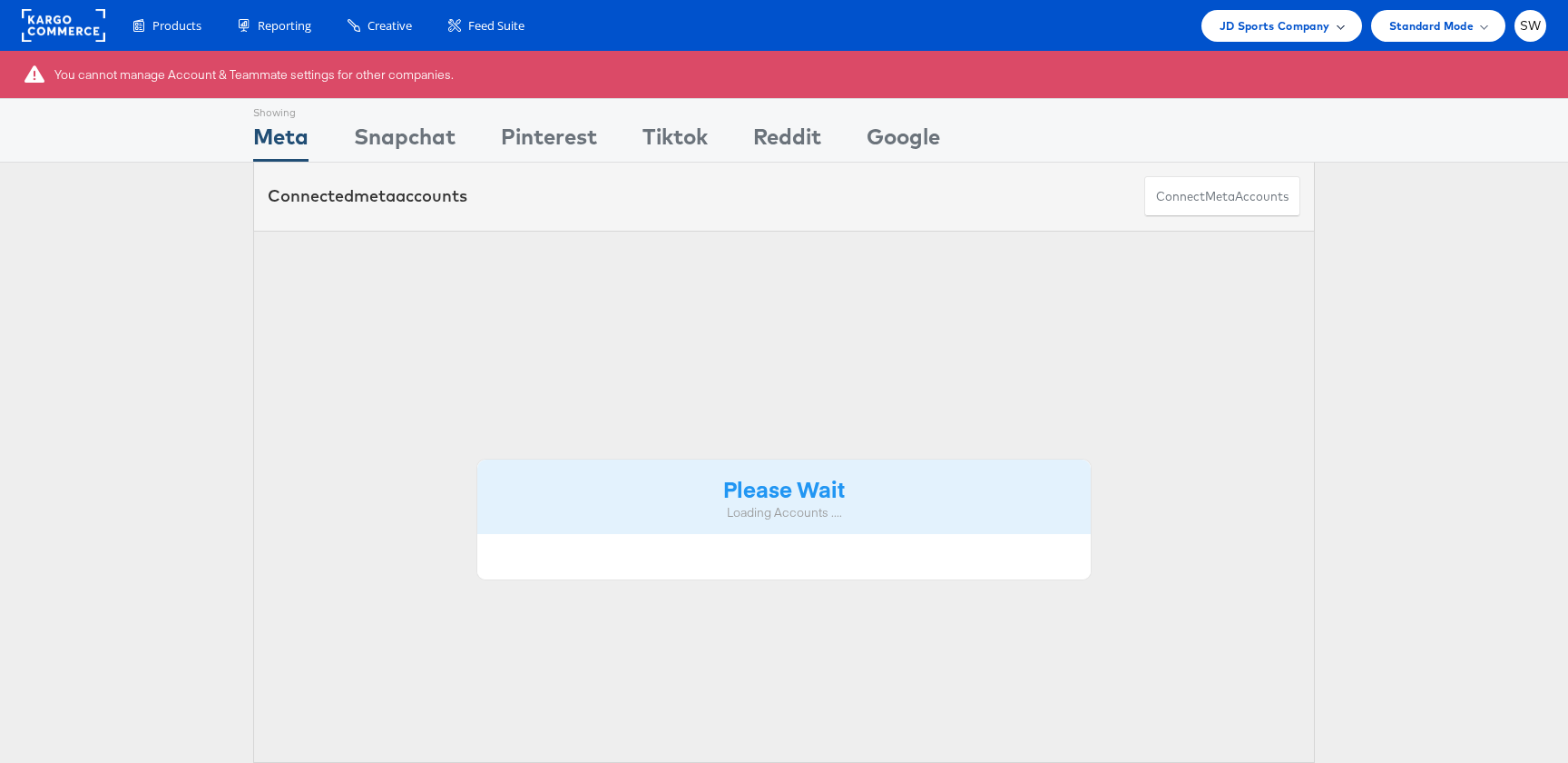
click at [1254, 25] on span "JD Sports Company" at bounding box center [1275, 25] width 111 height 19
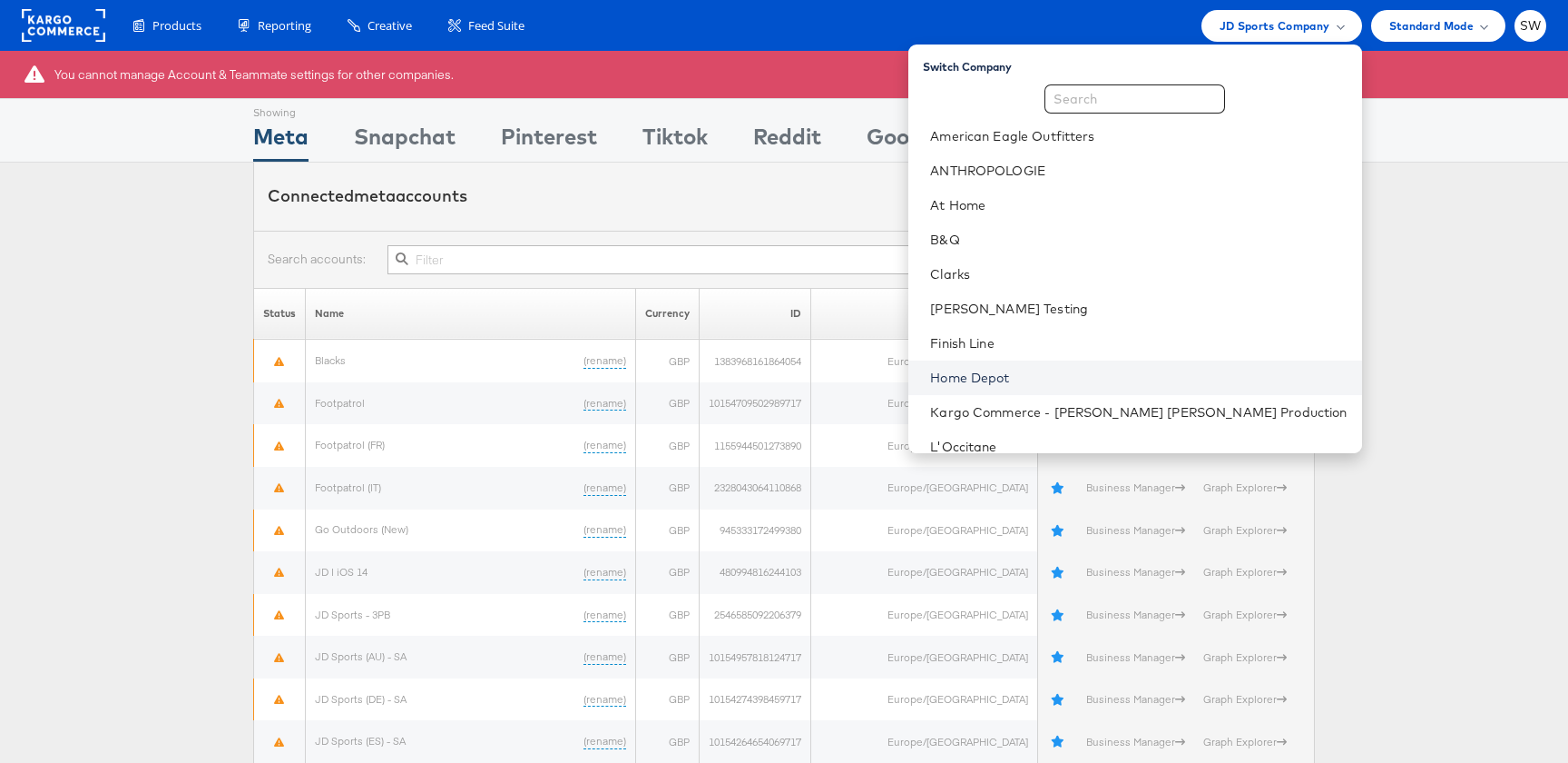
click at [1216, 369] on link "Home Depot" at bounding box center [1138, 378] width 416 height 18
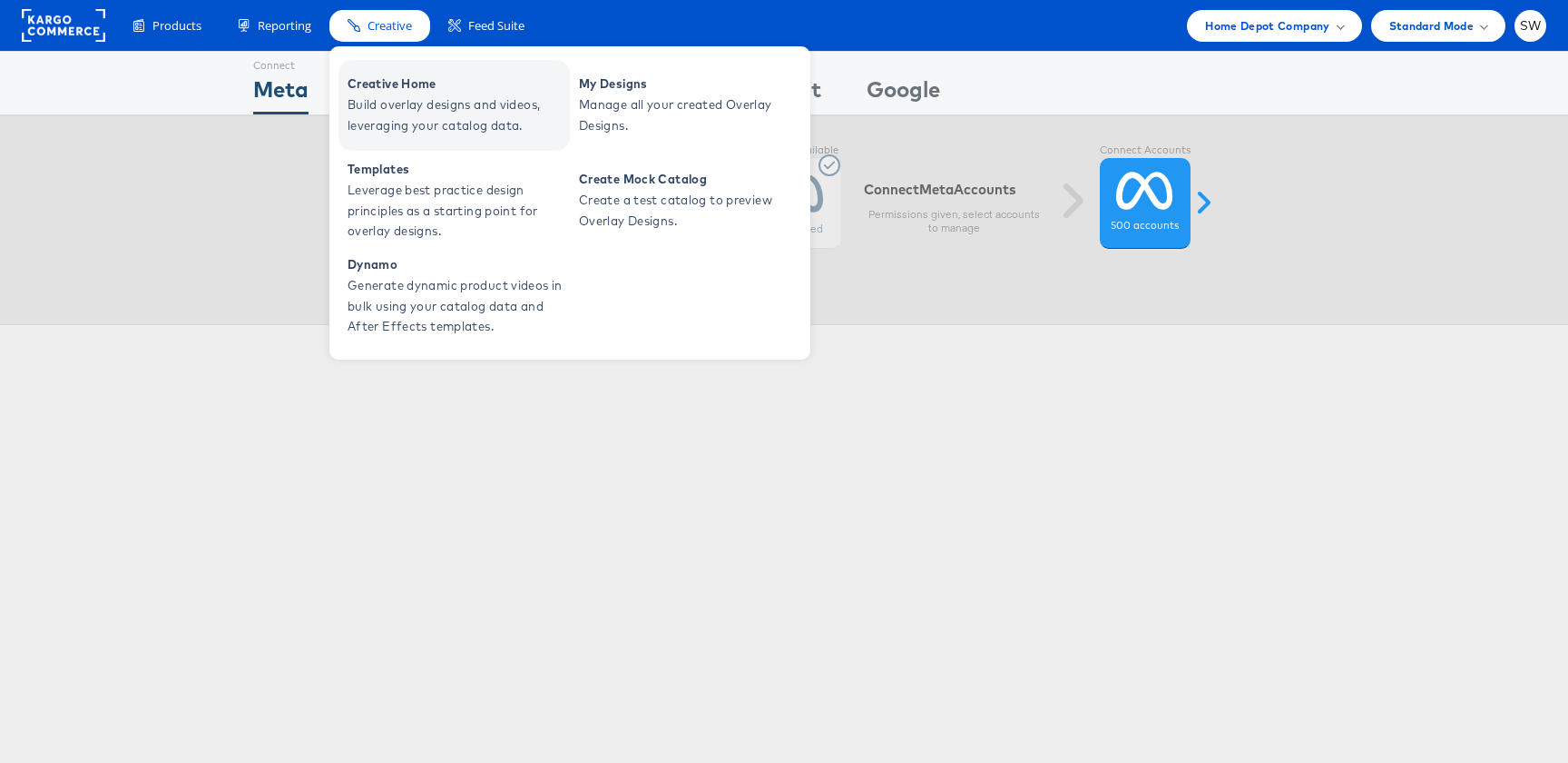
click at [357, 123] on span "Build overlay designs and videos, leveraging your catalog data." at bounding box center [456, 116] width 218 height 42
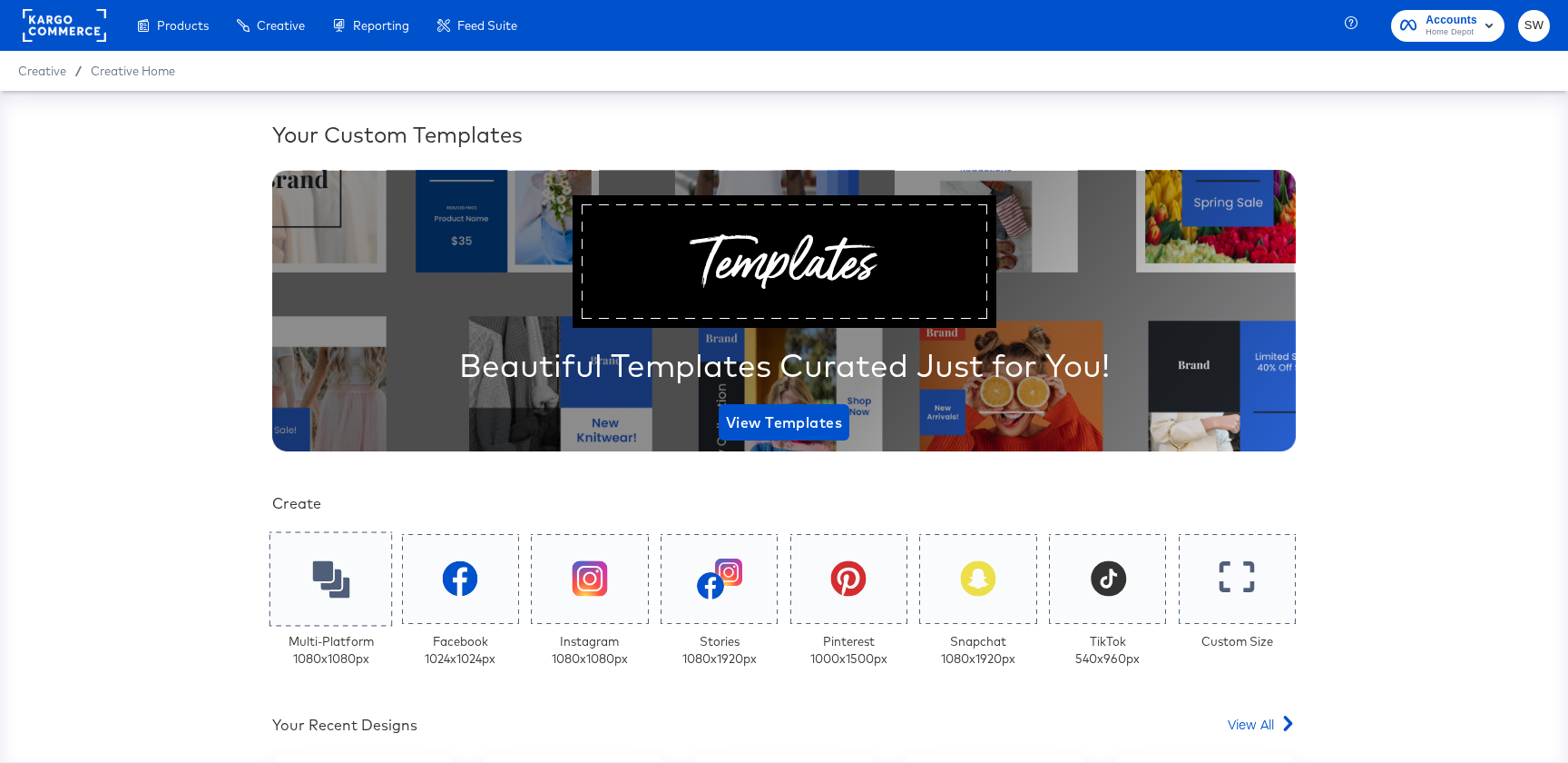
click at [330, 606] on div at bounding box center [331, 578] width 124 height 95
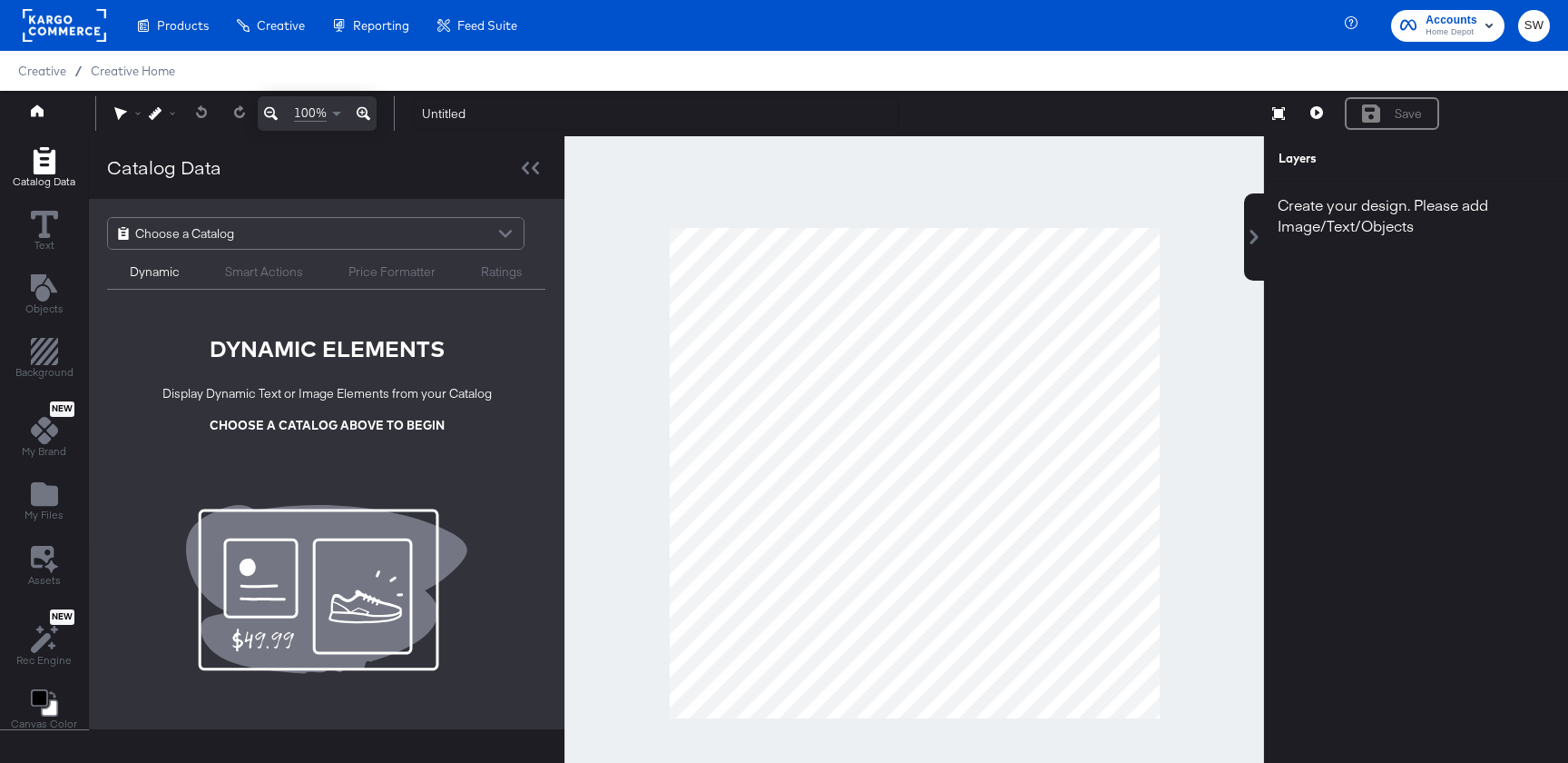
scroll to position [8, 0]
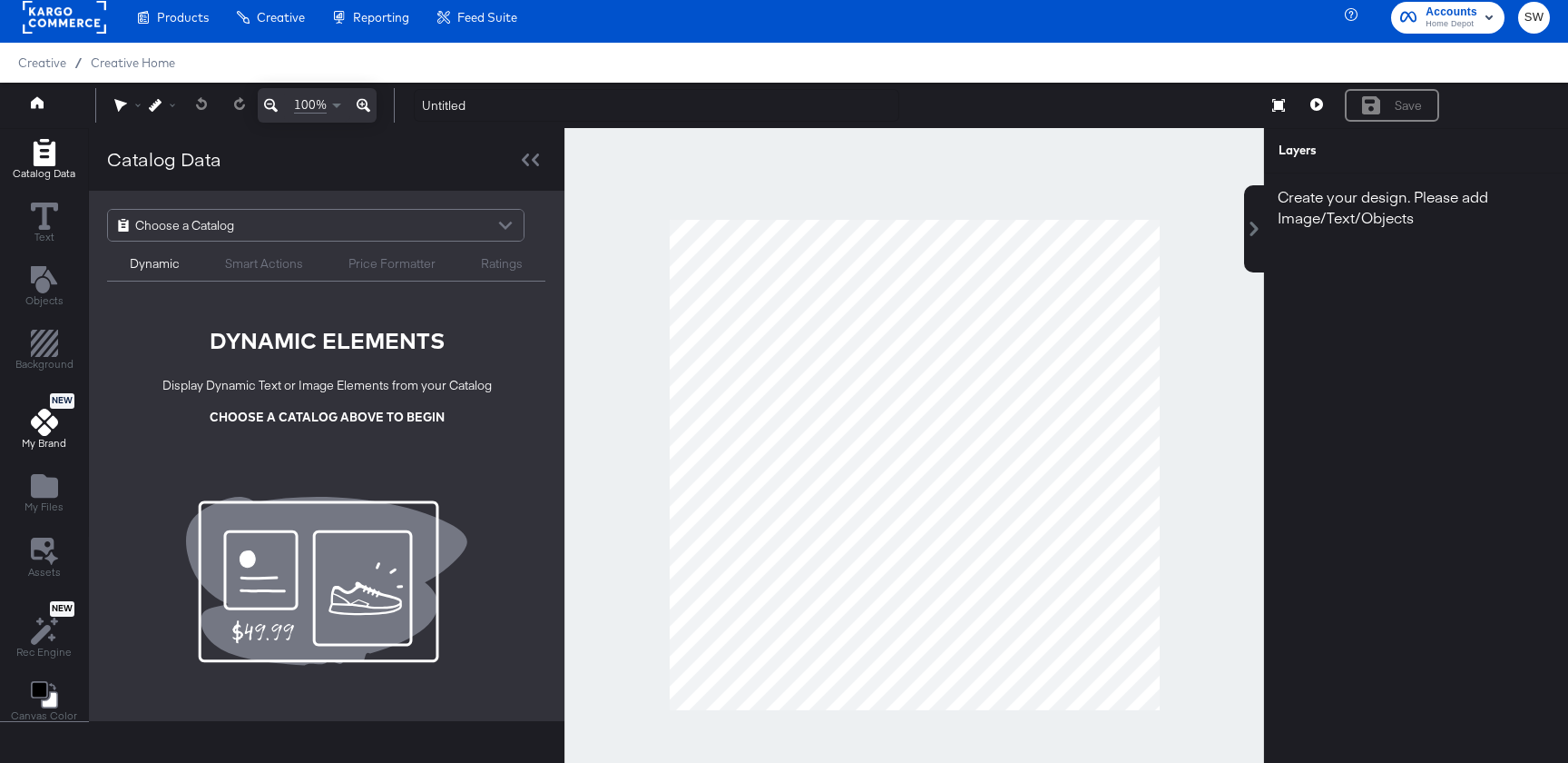
click at [46, 433] on icon at bounding box center [44, 421] width 27 height 27
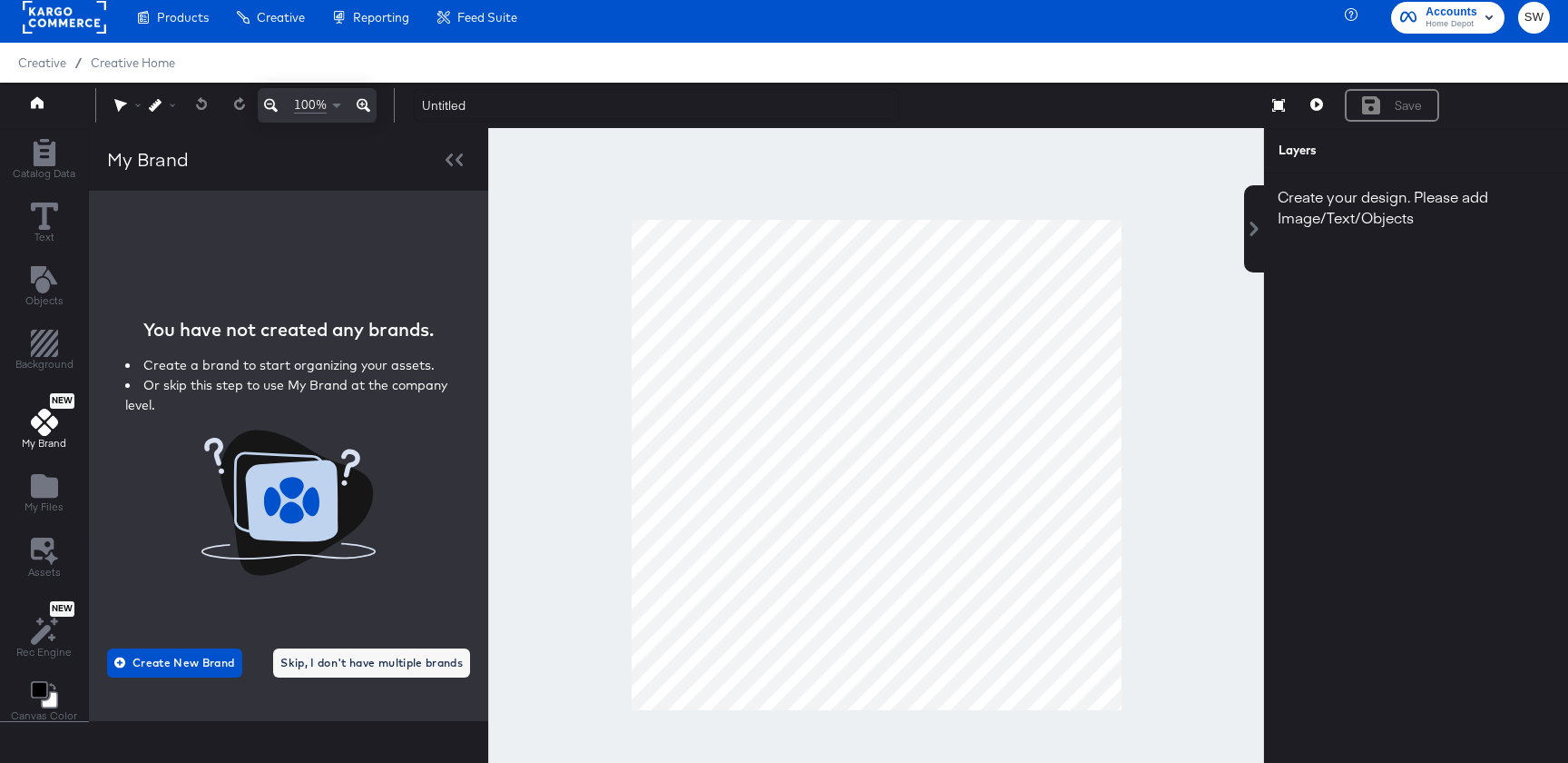
click at [33, 466] on div "Catalog Data Text Objects Background New My Brand My Files Assets New Rec Engin…" at bounding box center [44, 431] width 88 height 605
click at [39, 492] on icon "Add Files" at bounding box center [44, 486] width 27 height 24
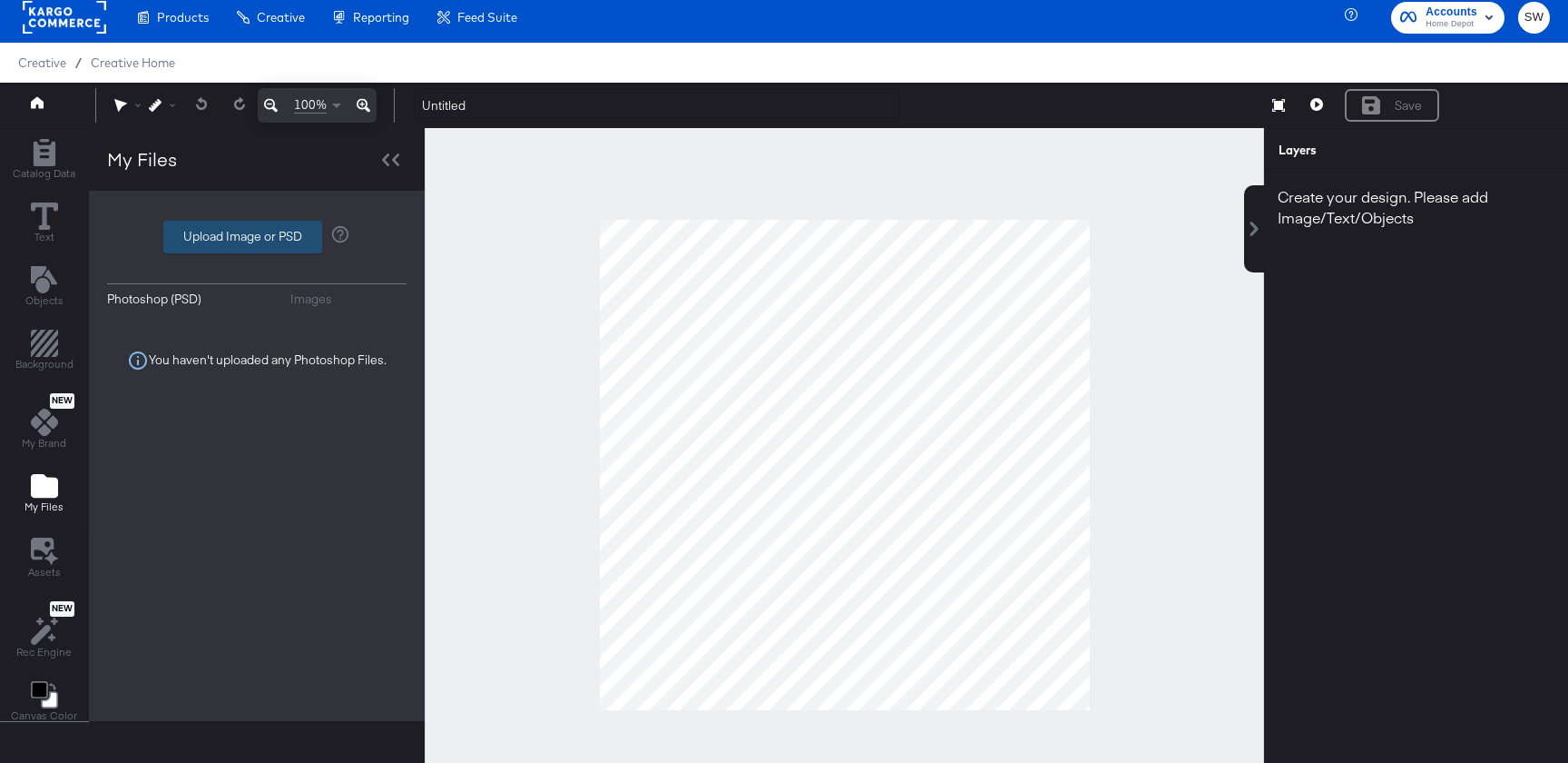
click at [257, 235] on label "Upload Image or PSD" at bounding box center [243, 237] width 157 height 31
click at [257, 237] on input "Upload Image or PSD" at bounding box center [257, 237] width 0 height 0
type input "C:\fakepath\Screenshot 2025-10-02 at 15.22.31.png"
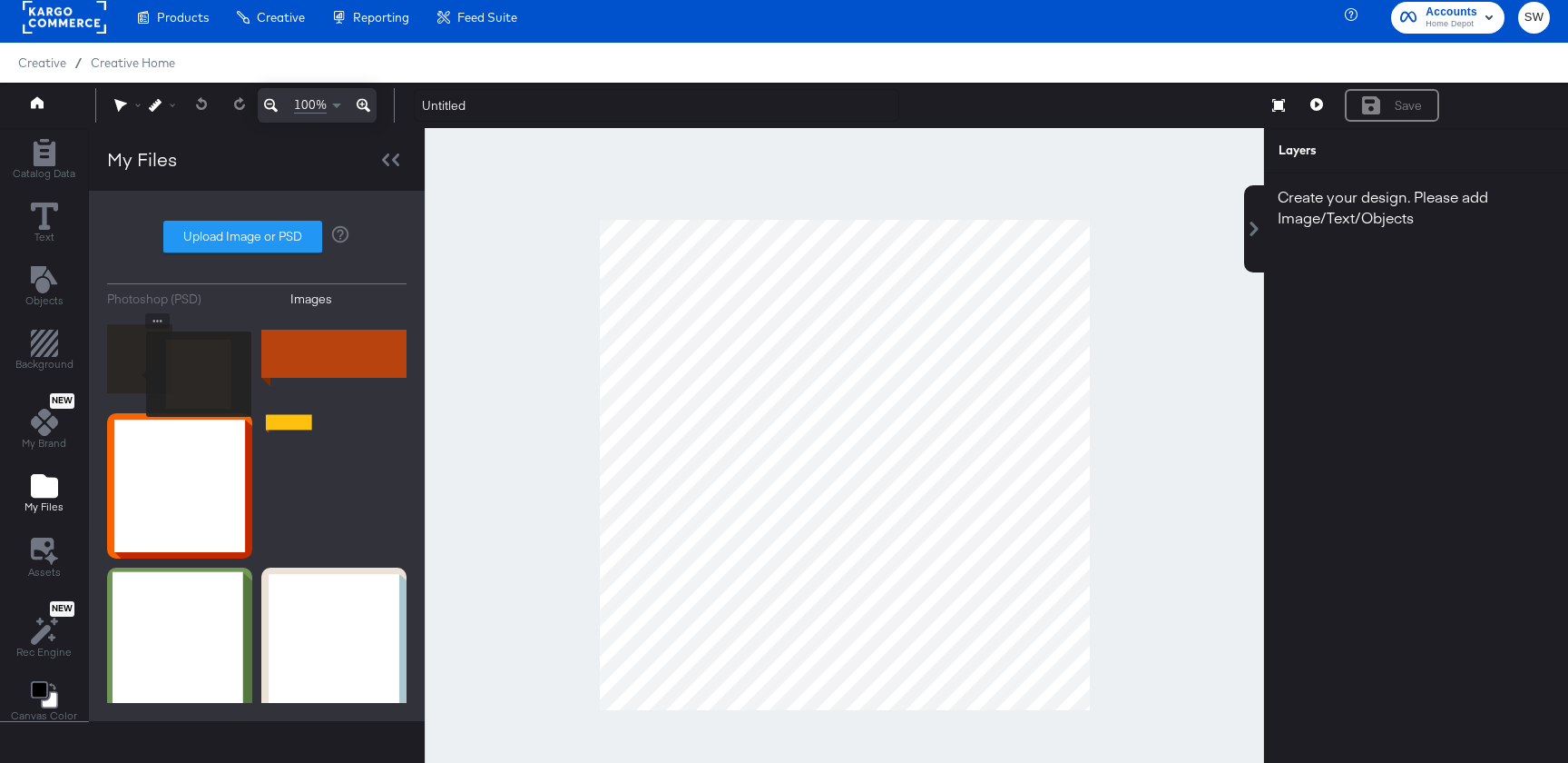
click at [135, 375] on img at bounding box center [139, 359] width 65 height 91
